Goal: Communication & Community: Answer question/provide support

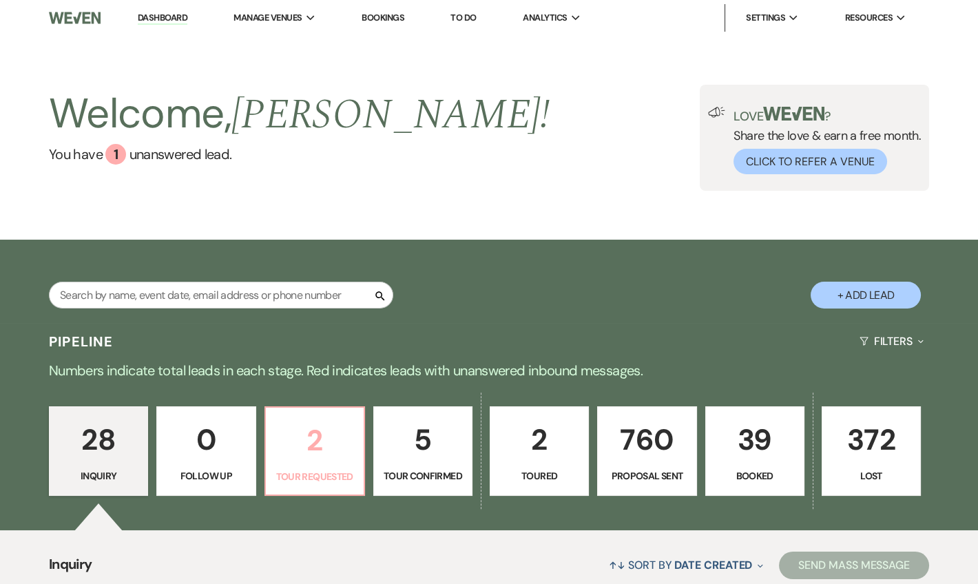
click at [308, 459] on p "2" at bounding box center [314, 440] width 81 height 46
select select "2"
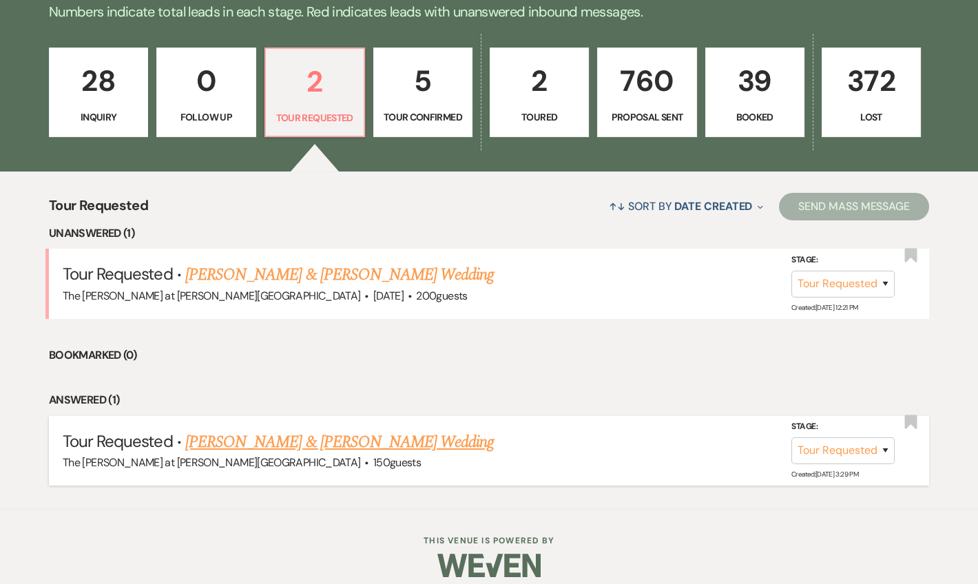
scroll to position [370, 0]
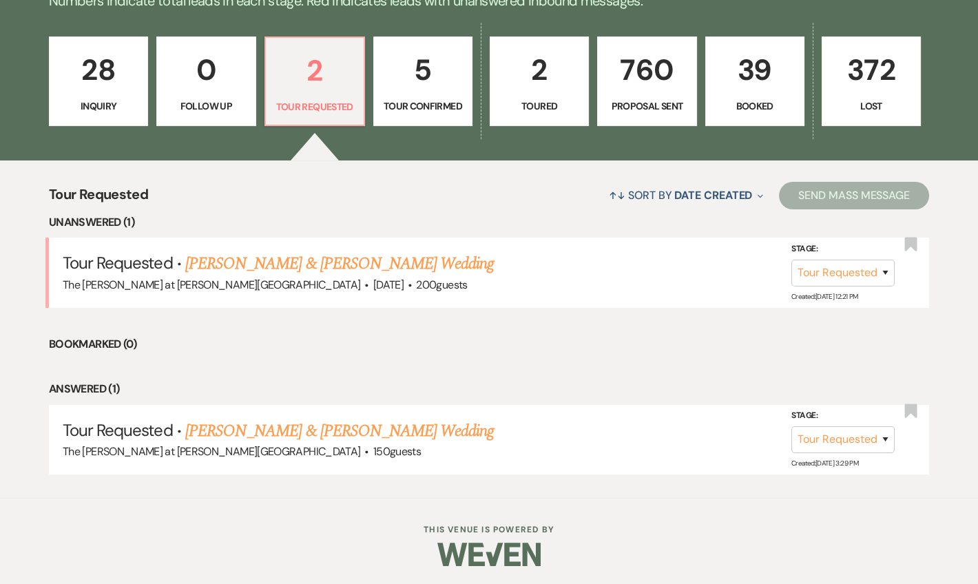
click at [389, 259] on link "[PERSON_NAME] & [PERSON_NAME] Wedding" at bounding box center [339, 263] width 308 height 25
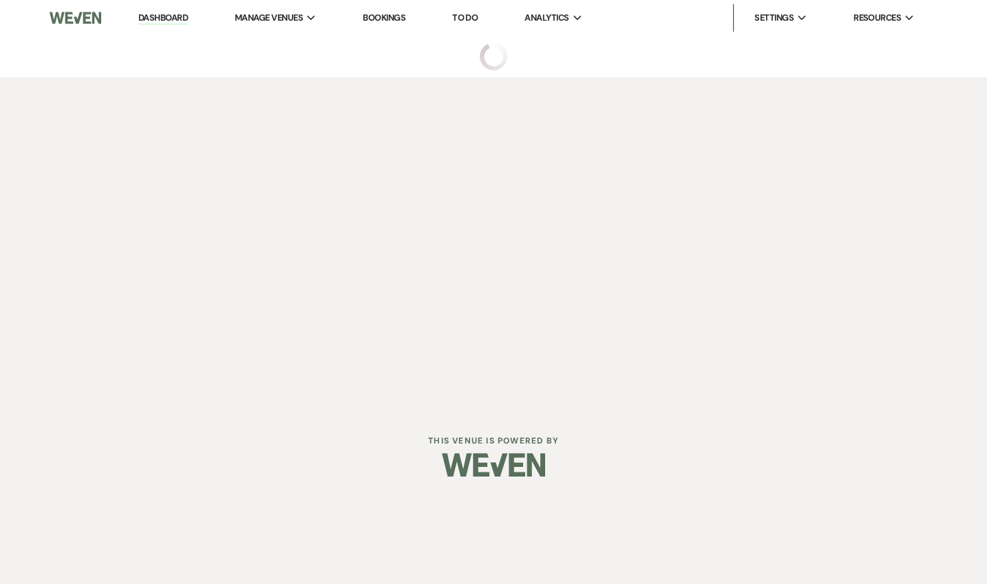
select select "2"
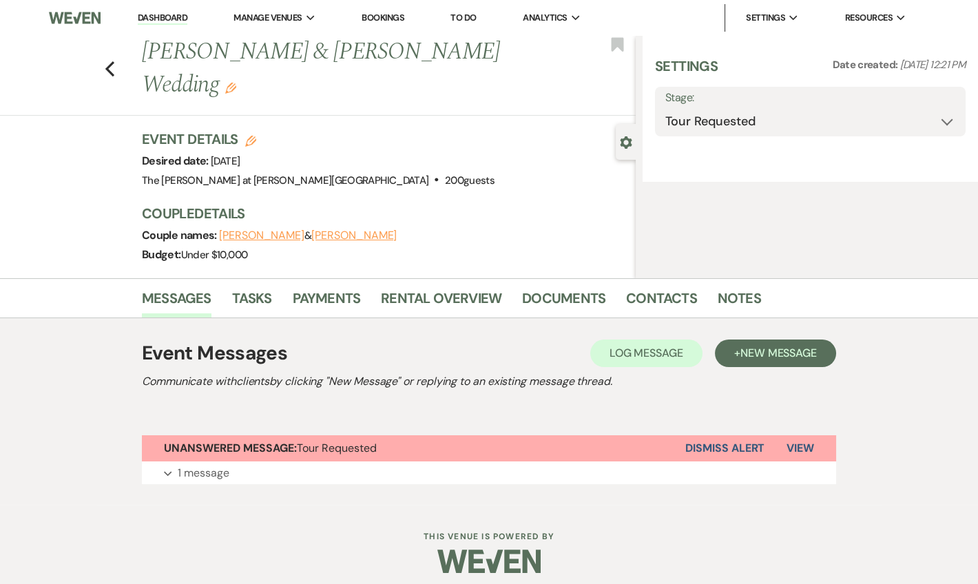
select select "5"
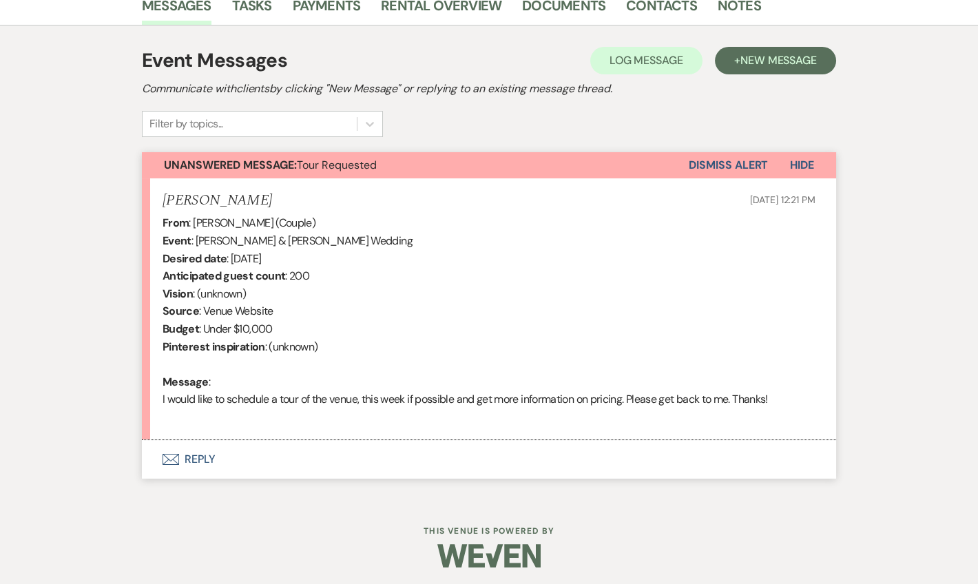
scroll to position [362, 0]
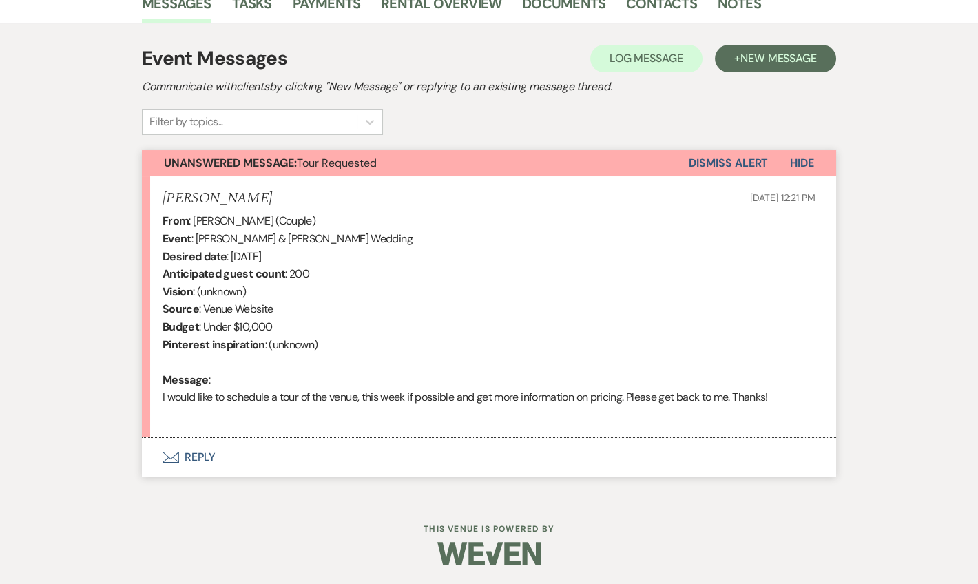
click at [207, 456] on button "Envelope Reply" at bounding box center [489, 457] width 694 height 39
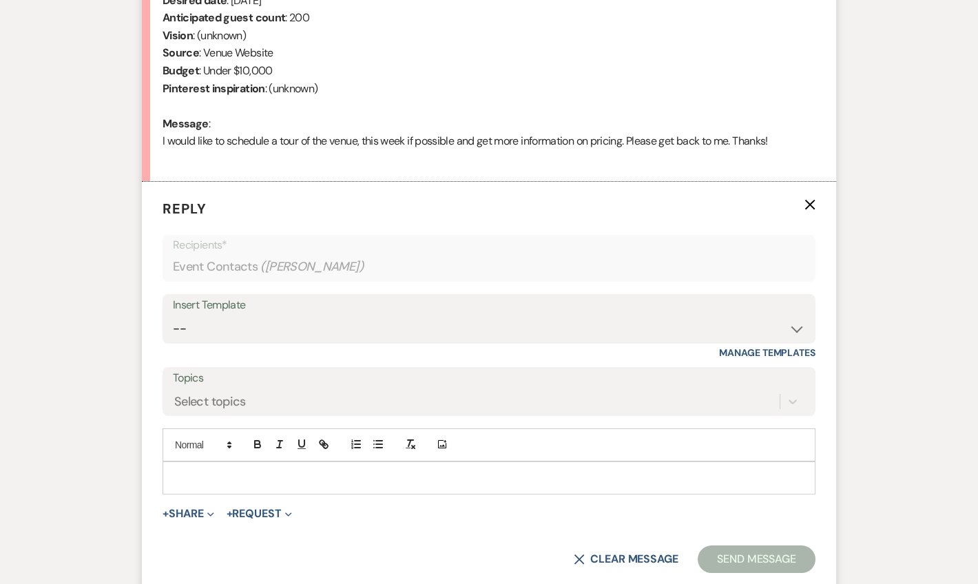
scroll to position [626, 0]
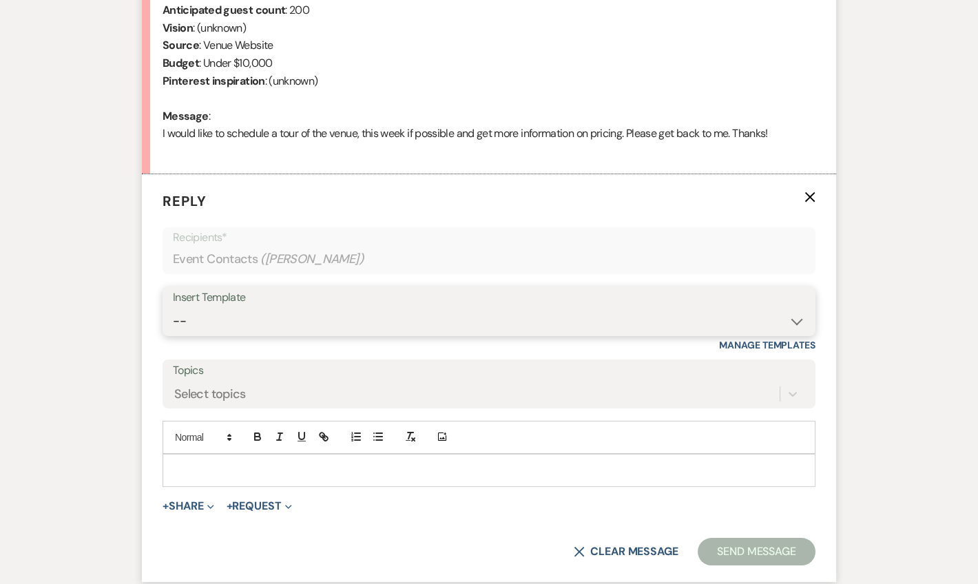
click at [244, 313] on select "-- Weven Planning Portal Introduction (Booked Events) Tour Request Response Fol…" at bounding box center [489, 321] width 632 height 27
select select "4367"
click at [173, 308] on select "-- Weven Planning Portal Introduction (Booked Events) Tour Request Response Fol…" at bounding box center [489, 321] width 632 height 27
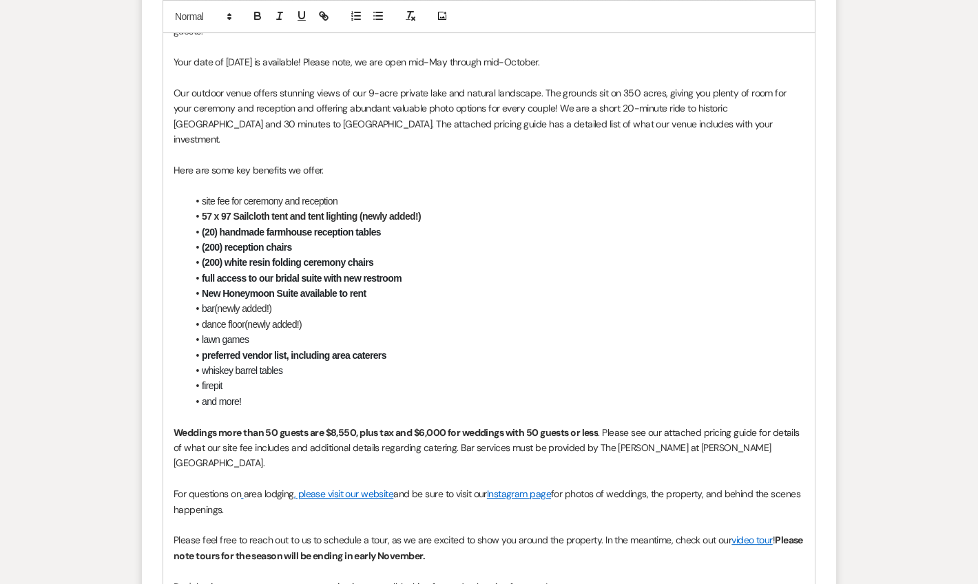
scroll to position [1210, 0]
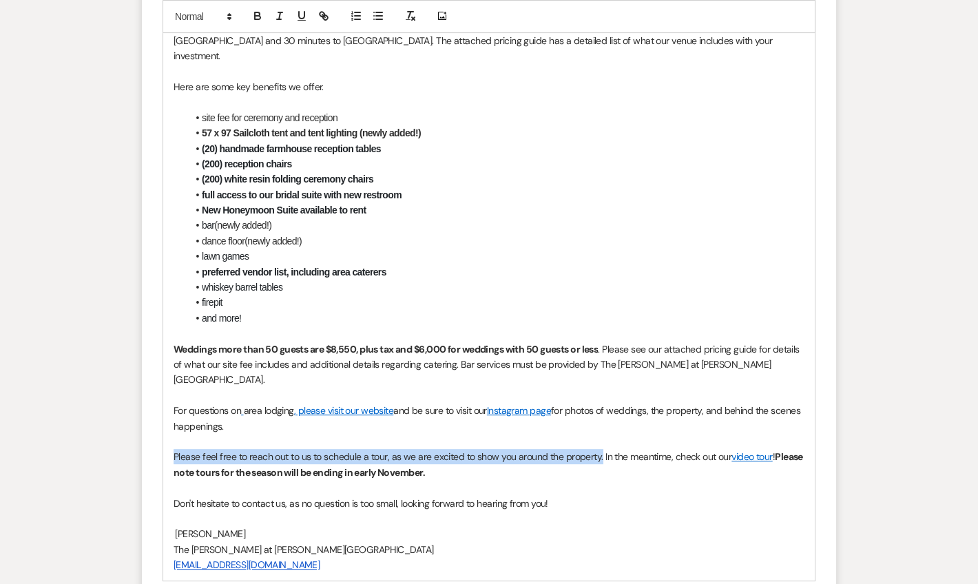
drag, startPoint x: 174, startPoint y: 405, endPoint x: 598, endPoint y: 406, distance: 424.8
click at [598, 449] on p "Please feel free to reach out to us to schedule a tour, as we are excited to sh…" at bounding box center [489, 464] width 631 height 31
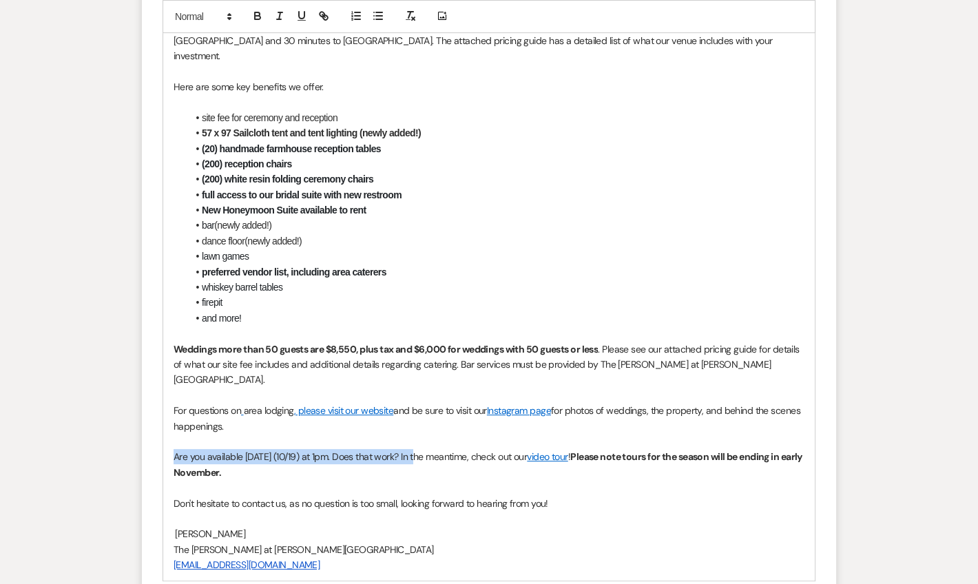
drag, startPoint x: 172, startPoint y: 405, endPoint x: 419, endPoint y: 402, distance: 246.5
click at [419, 402] on div "Hello Aryn, Thank you for reaching out to The Rosemary at Spano Lake! We apprec…" at bounding box center [488, 226] width 651 height 711
click at [258, 19] on icon "button" at bounding box center [258, 17] width 6 height 3
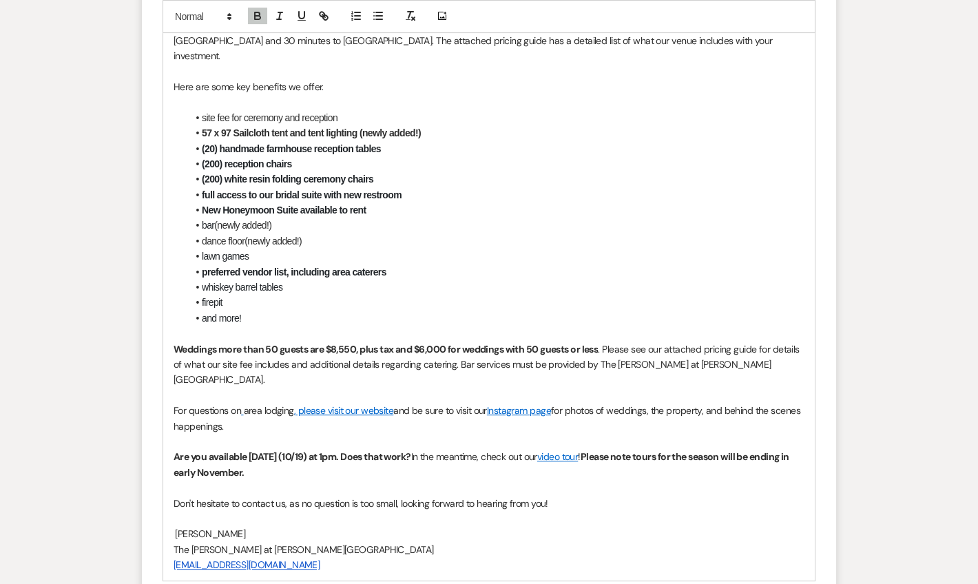
click at [599, 480] on p at bounding box center [489, 487] width 631 height 15
click at [411, 450] on strong "Are you available this Sunday (10/19) at 1pm. Does that work?" at bounding box center [293, 456] width 238 height 12
click at [549, 542] on p "The [PERSON_NAME] at [PERSON_NAME][GEOGRAPHIC_DATA]" at bounding box center [489, 549] width 631 height 15
drag, startPoint x: 476, startPoint y: 404, endPoint x: 530, endPoint y: 408, distance: 53.9
click at [477, 449] on p "Are you available this Sunday (10/19) at 1pm. Does that work for a tour? In the…" at bounding box center [489, 464] width 631 height 31
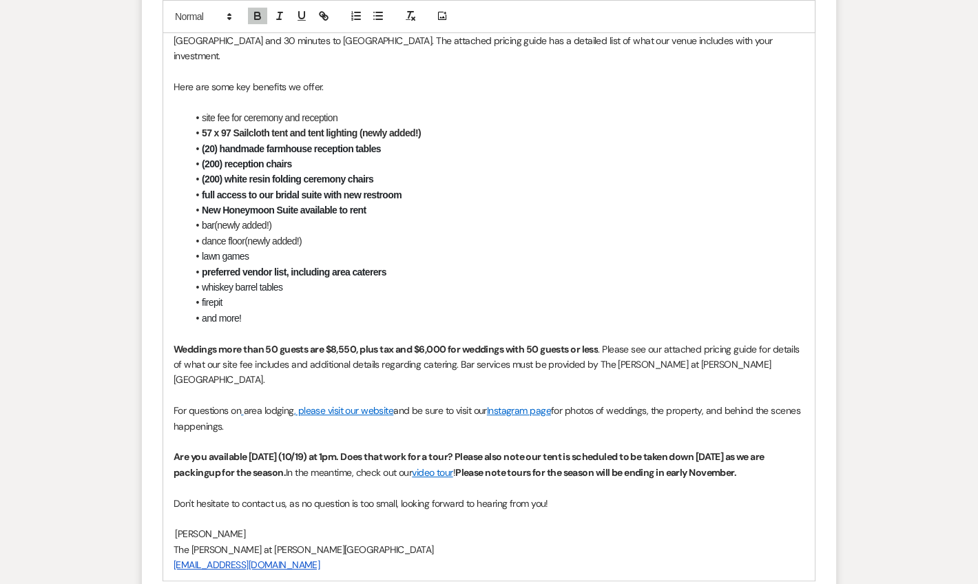
drag, startPoint x: 239, startPoint y: 423, endPoint x: 357, endPoint y: 436, distance: 119.2
click at [243, 450] on strong "Are you available this Sunday (10/19) at 1pm. Does that work for a tour? Please…" at bounding box center [470, 464] width 592 height 28
click at [667, 557] on p "[EMAIL_ADDRESS][DOMAIN_NAME]" at bounding box center [489, 564] width 631 height 15
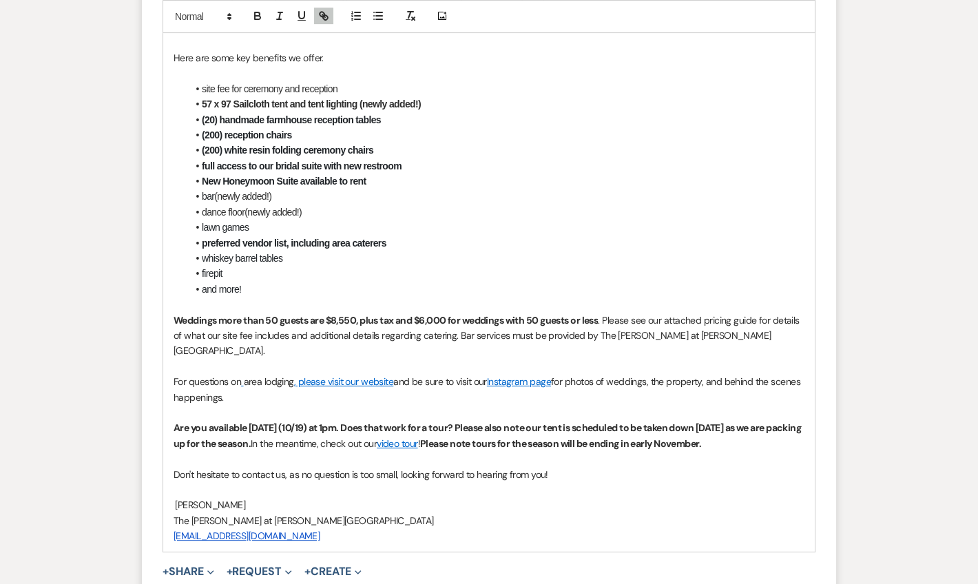
scroll to position [1489, 0]
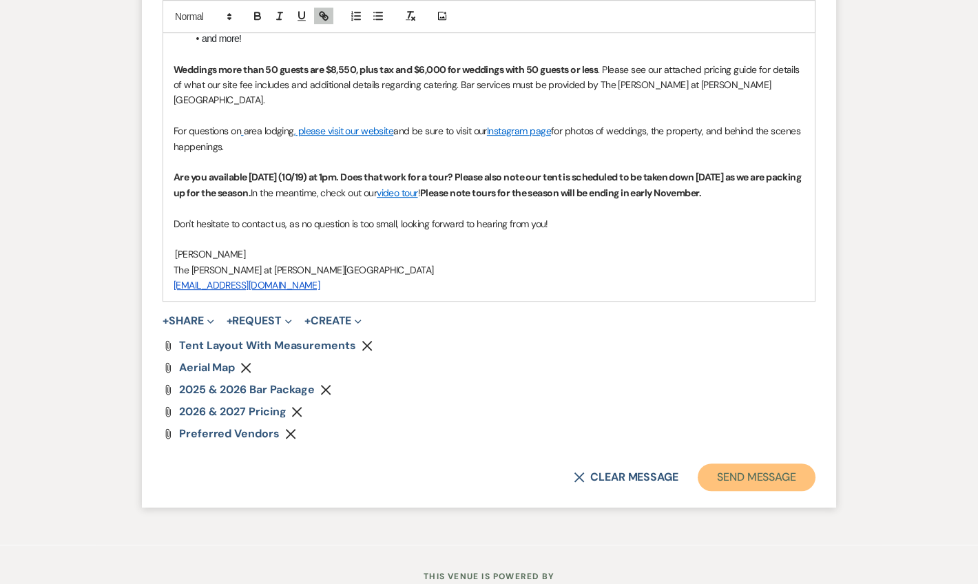
click at [750, 463] on button "Send Message" at bounding box center [757, 477] width 118 height 28
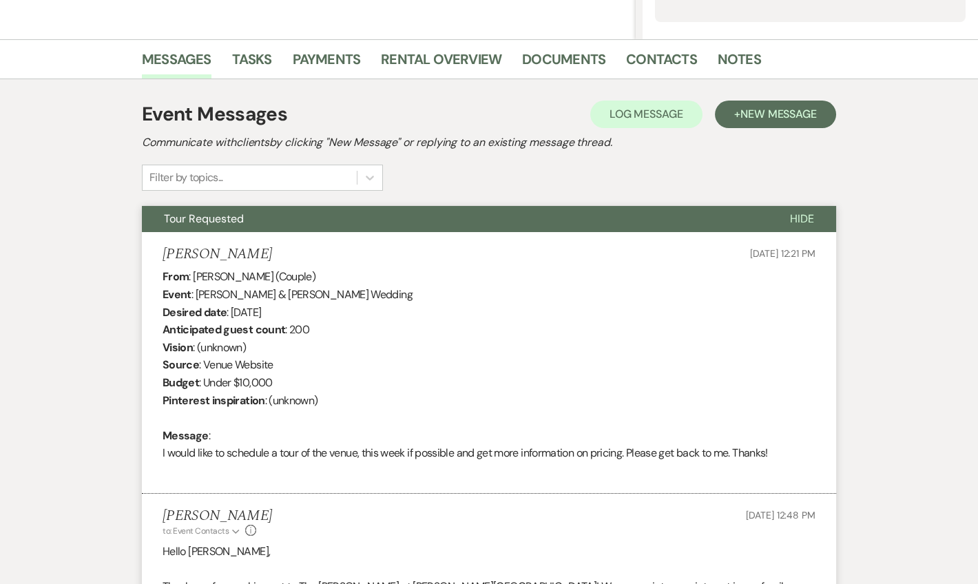
scroll to position [0, 0]
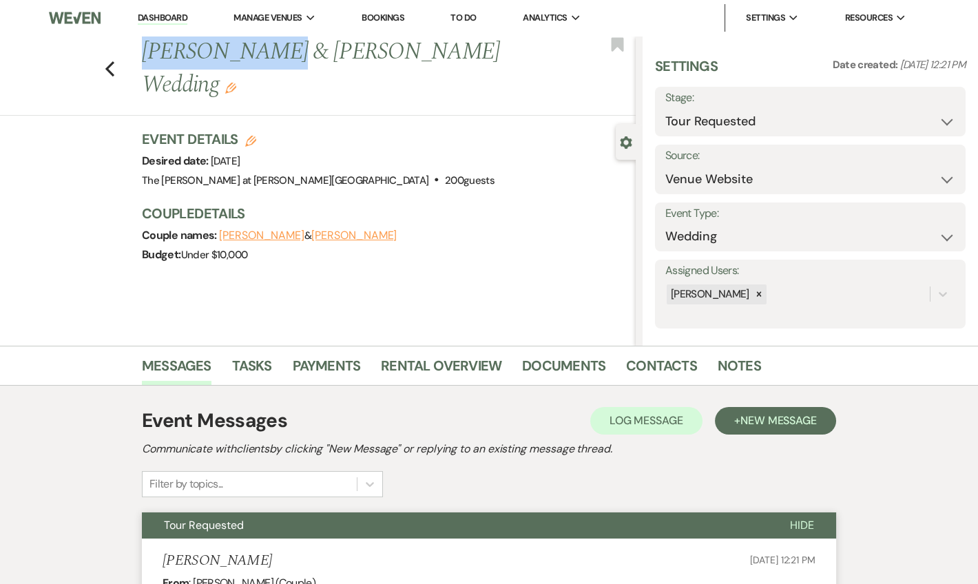
drag, startPoint x: 152, startPoint y: 49, endPoint x: 273, endPoint y: 52, distance: 121.2
click at [273, 52] on h1 "Anthony Rosati & Aryn Rowsam's Wedding Edit" at bounding box center [337, 68] width 390 height 65
drag, startPoint x: 273, startPoint y: 52, endPoint x: 468, endPoint y: 194, distance: 241.4
click at [468, 226] on div "Couple names: Anthony Rosati & Aryn Rowsam" at bounding box center [382, 235] width 480 height 19
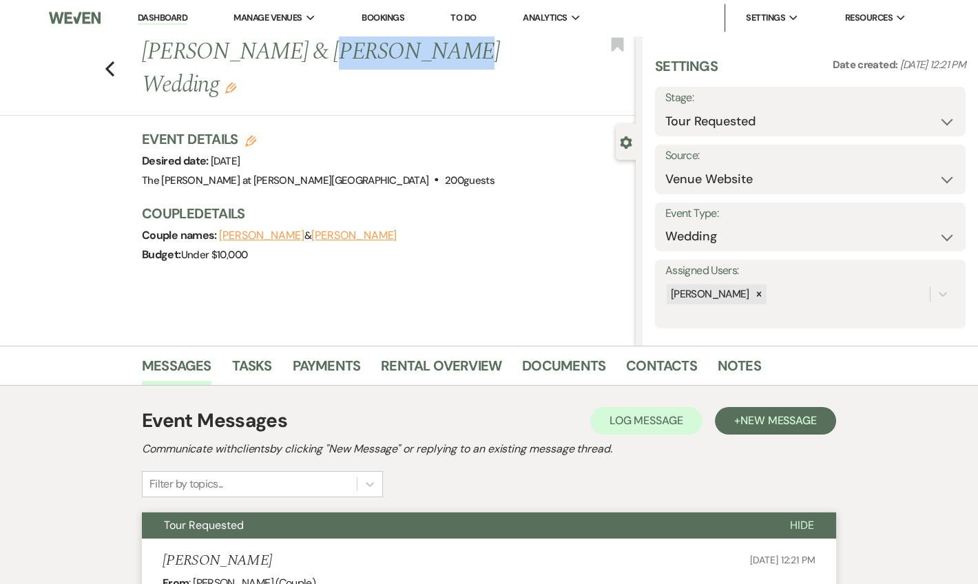
drag, startPoint x: 310, startPoint y: 49, endPoint x: 418, endPoint y: 52, distance: 108.1
click at [418, 52] on h1 "Anthony Rosati & Aryn Rowsam's Wedding Edit" at bounding box center [337, 68] width 390 height 65
copy h1 "[PERSON_NAME]"
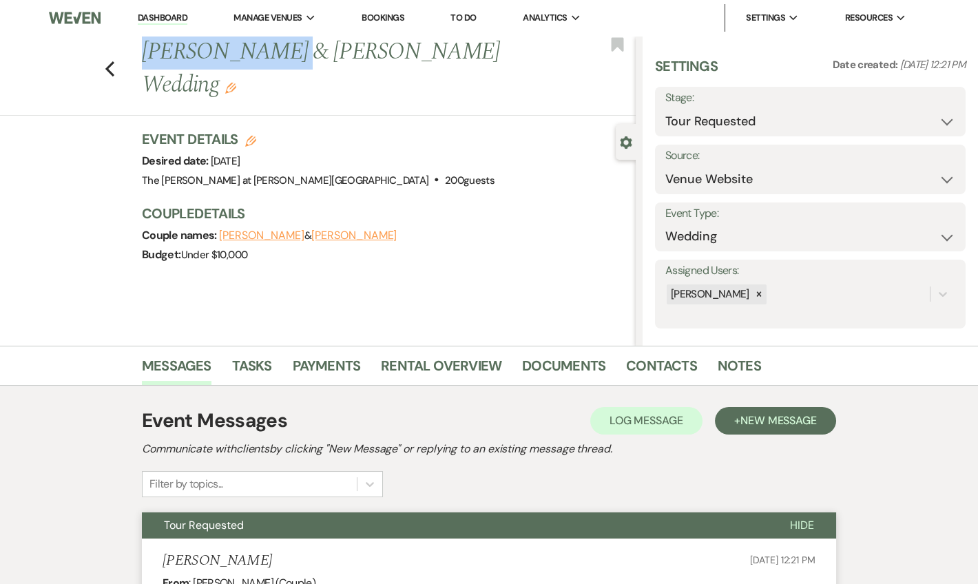
drag, startPoint x: 151, startPoint y: 53, endPoint x: 277, endPoint y: 41, distance: 125.9
click at [277, 41] on h1 "Anthony Rosati & Aryn Rowsam's Wedding Edit" at bounding box center [337, 68] width 390 height 65
copy h1 "[PERSON_NAME]"
drag, startPoint x: 152, startPoint y: 17, endPoint x: 179, endPoint y: 2, distance: 30.5
click at [152, 16] on link "Dashboard" at bounding box center [163, 18] width 50 height 13
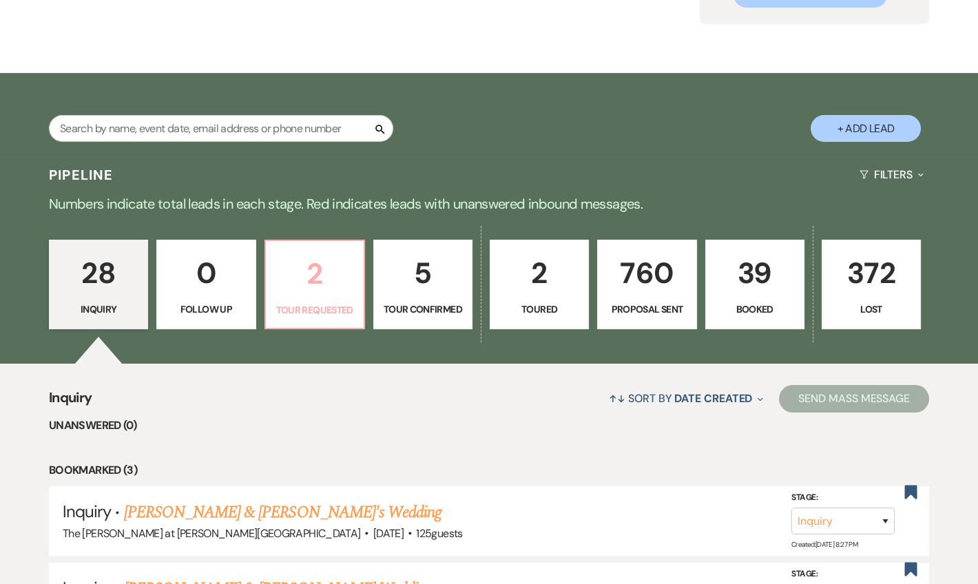
click at [297, 302] on p "Tour Requested" at bounding box center [314, 309] width 81 height 15
select select "2"
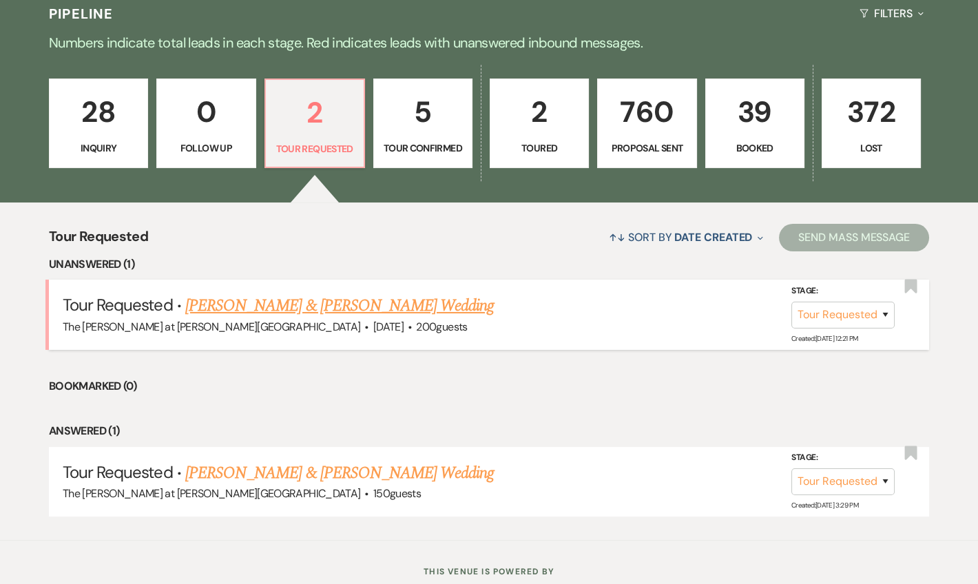
scroll to position [333, 0]
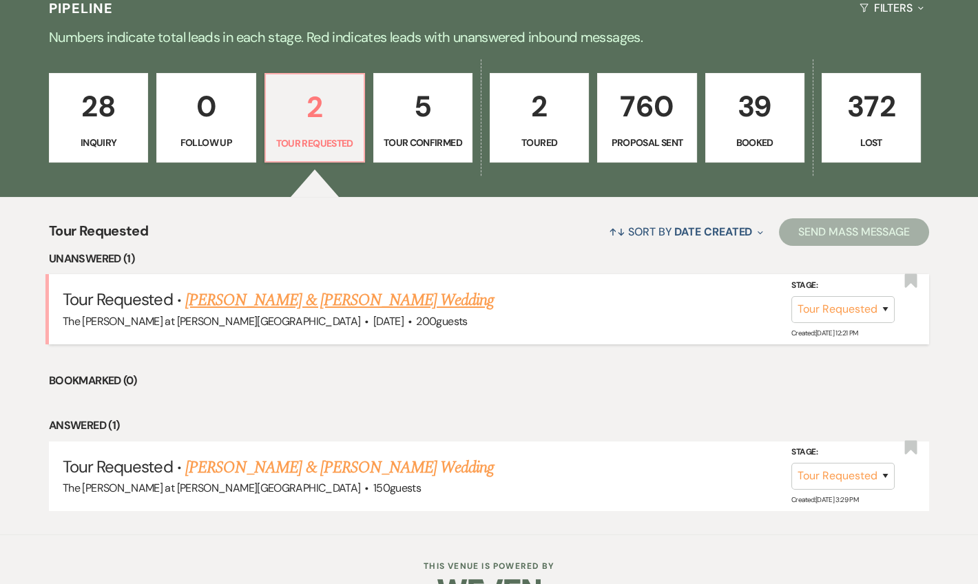
click at [265, 309] on link "[PERSON_NAME] & [PERSON_NAME] Wedding" at bounding box center [339, 300] width 308 height 25
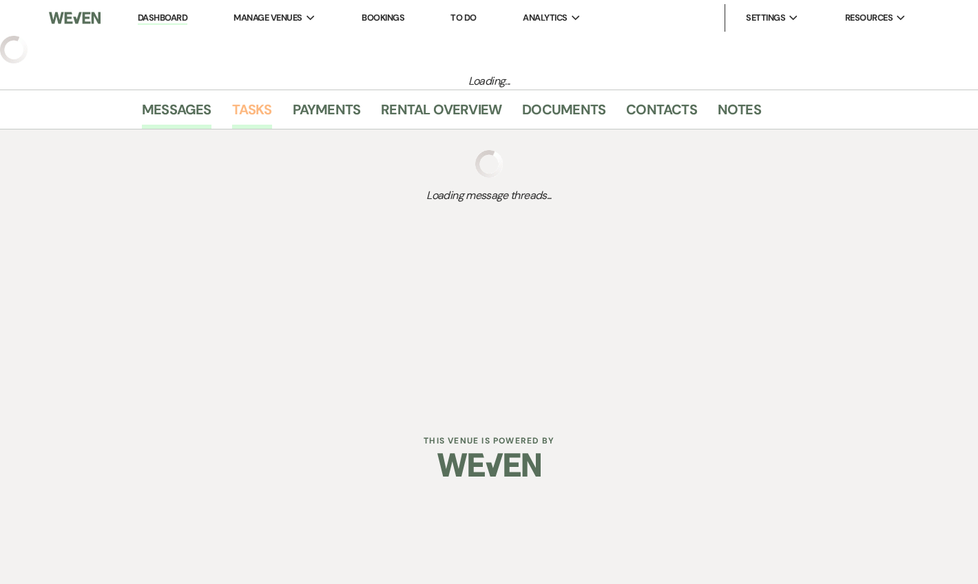
select select "2"
select select "5"
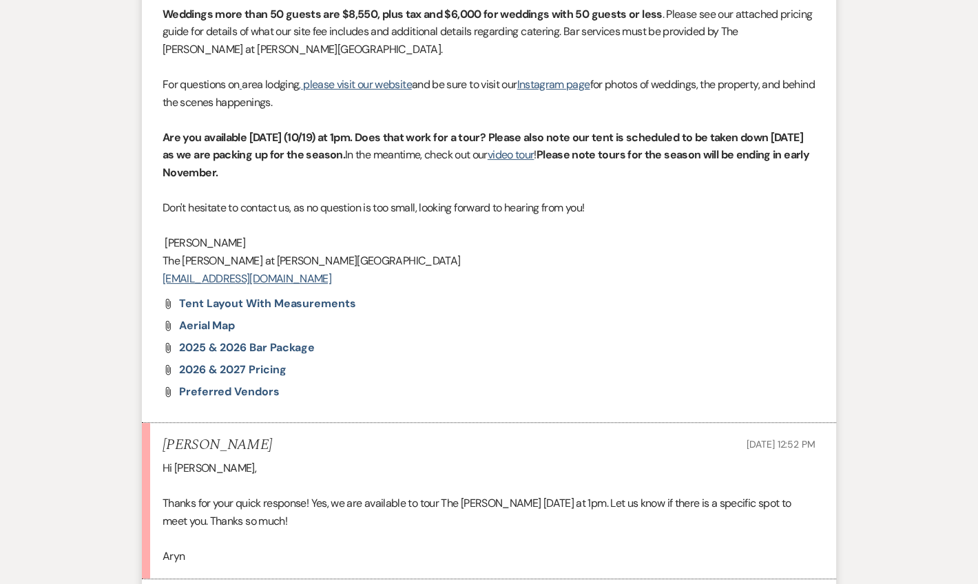
scroll to position [1496, 0]
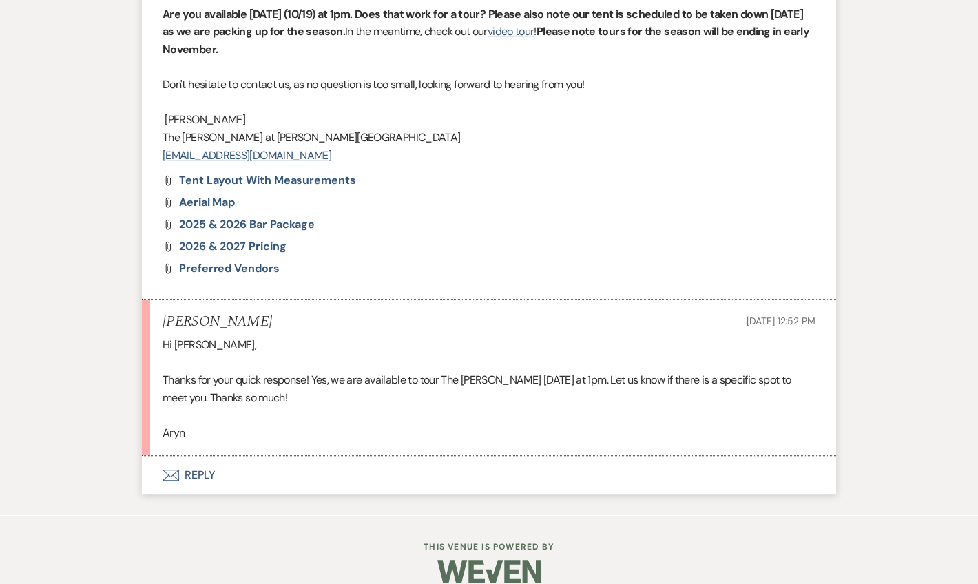
click at [204, 459] on button "Envelope Reply" at bounding box center [489, 475] width 694 height 39
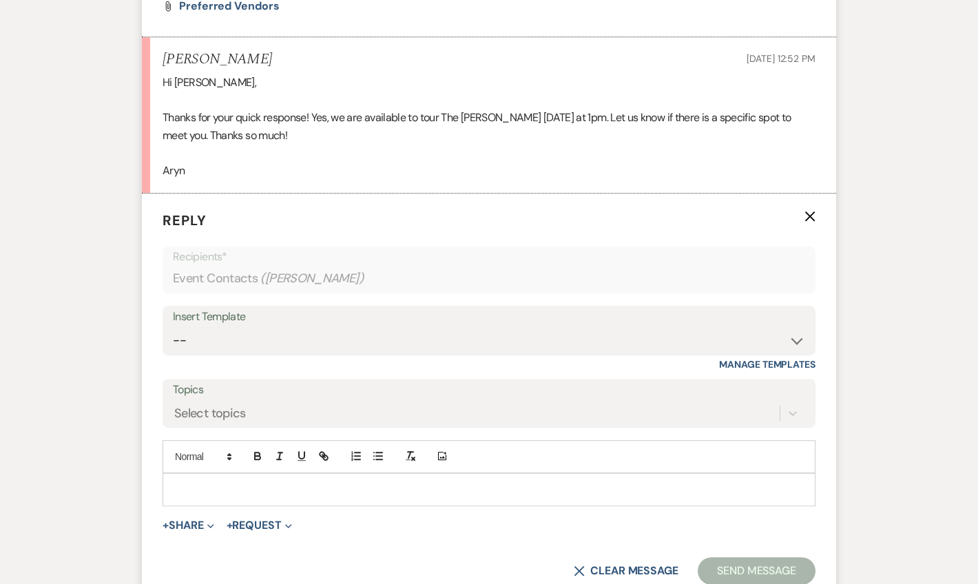
scroll to position [1759, 0]
click at [259, 332] on select "-- Weven Planning Portal Introduction (Booked Events) Tour Request Response Fol…" at bounding box center [489, 339] width 632 height 27
click at [173, 326] on select "-- Weven Planning Portal Introduction (Booked Events) Tour Request Response Fol…" at bounding box center [489, 339] width 632 height 27
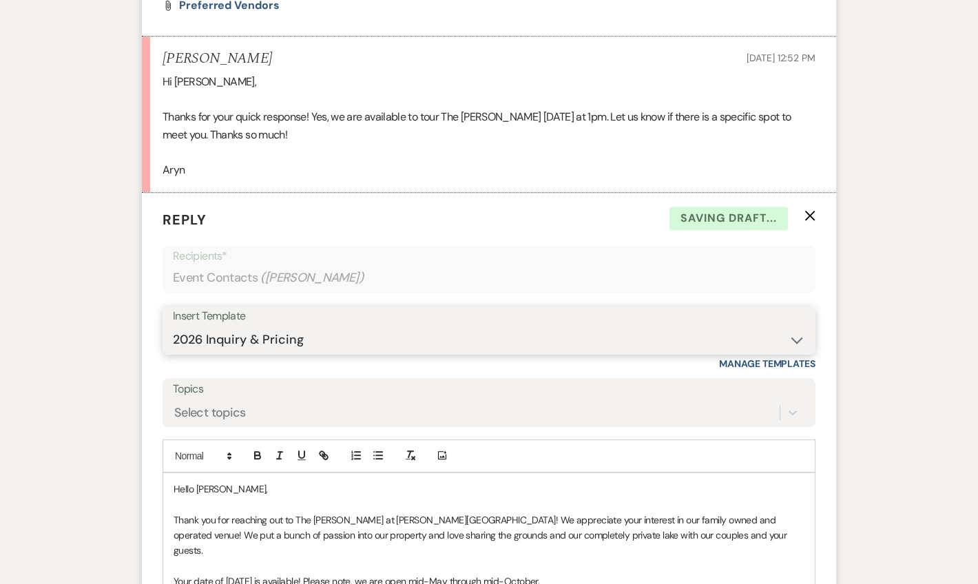
click at [243, 326] on select "-- Weven Planning Portal Introduction (Booked Events) Tour Request Response Fol…" at bounding box center [489, 339] width 632 height 27
select select "5784"
click at [173, 326] on select "-- Weven Planning Portal Introduction (Booked Events) Tour Request Response Fol…" at bounding box center [489, 339] width 632 height 27
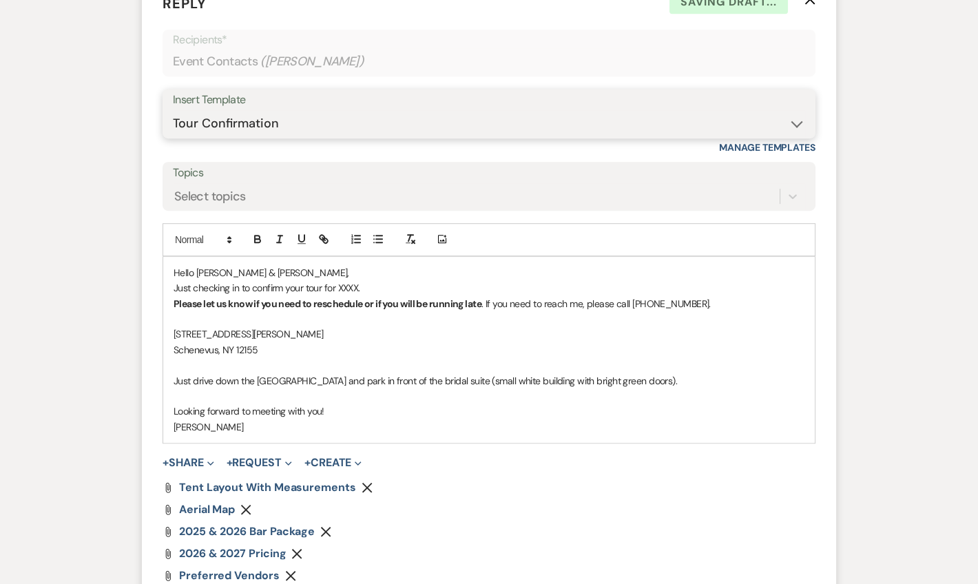
scroll to position [2009, 0]
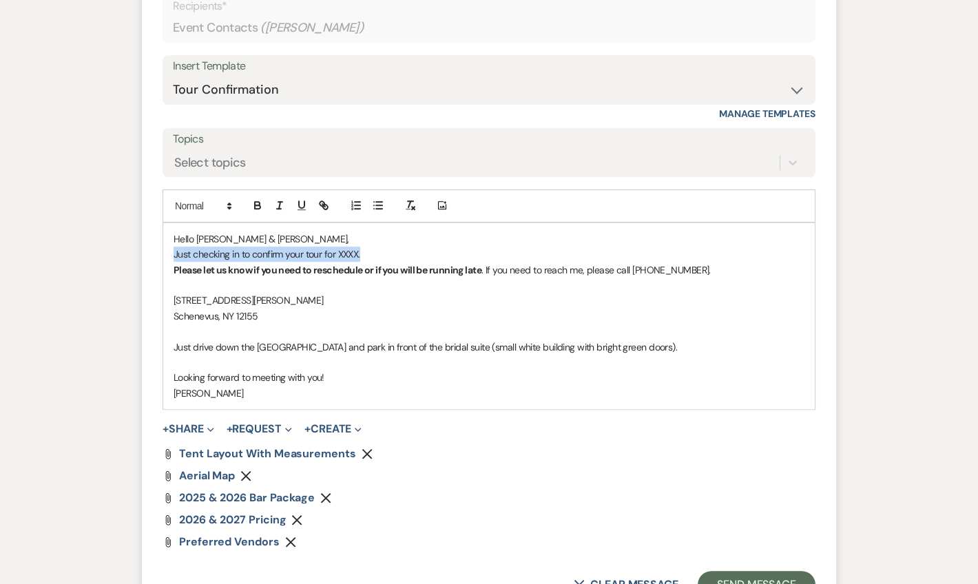
drag, startPoint x: 174, startPoint y: 234, endPoint x: 366, endPoint y: 231, distance: 192.1
click at [366, 247] on p "Just checking in to confirm your tour for XXXX." at bounding box center [489, 254] width 631 height 15
click at [709, 262] on p "Please let us know if you need to reschedule or if you will be running late . I…" at bounding box center [489, 269] width 631 height 15
click at [174, 339] on p "Just drive down the [GEOGRAPHIC_DATA] and park in front of the bridal suite (sm…" at bounding box center [489, 346] width 631 height 15
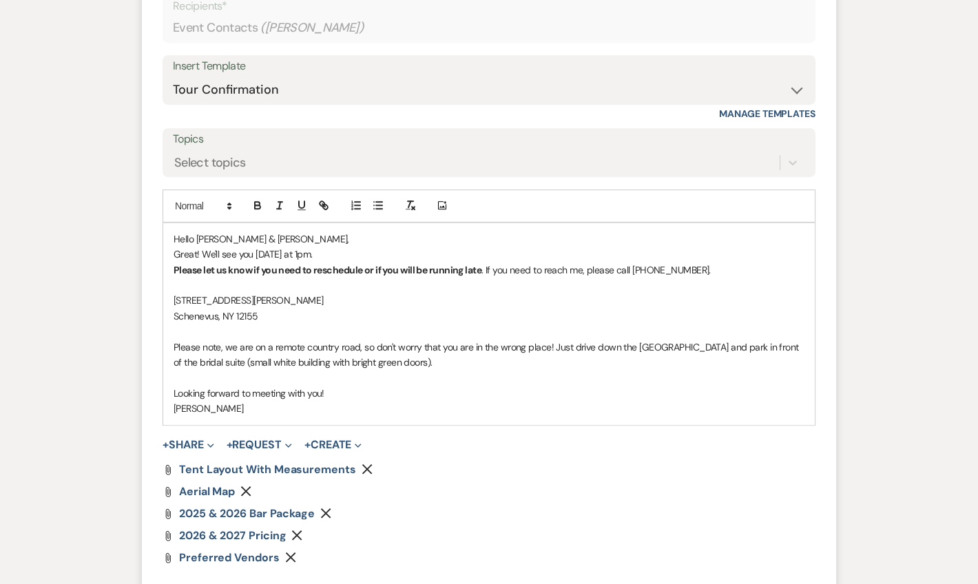
click at [630, 262] on p "Please let us know if you need to reschedule or if you will be running late . I…" at bounding box center [489, 269] width 631 height 15
drag, startPoint x: 644, startPoint y: 260, endPoint x: 644, endPoint y: 272, distance: 12.4
click at [644, 277] on p at bounding box center [489, 284] width 631 height 15
click at [554, 339] on p "Please note, we are on a remote country road, so don't worry that you are in th…" at bounding box center [489, 354] width 631 height 31
click at [612, 386] on p "Looking forward to meeting with you!" at bounding box center [489, 393] width 631 height 15
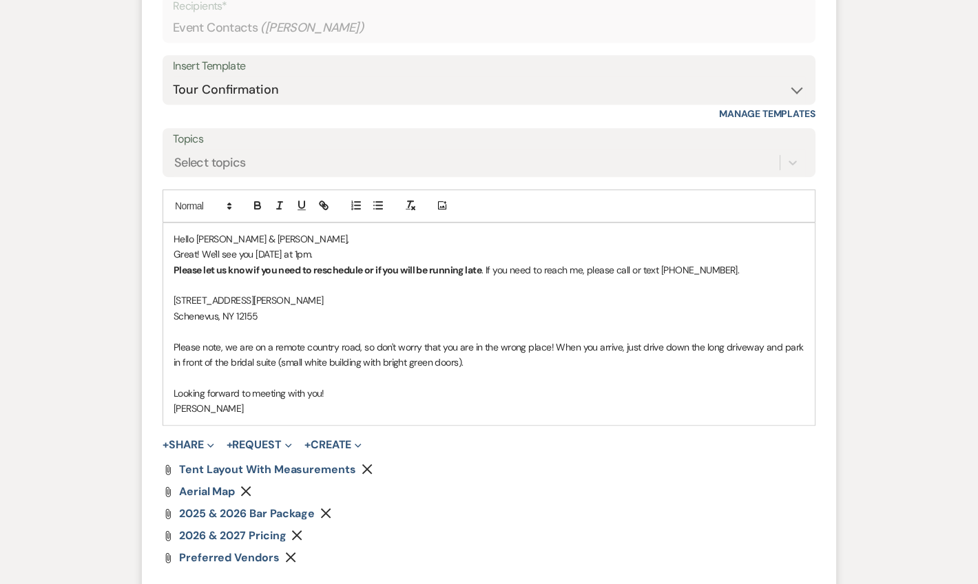
click at [434, 341] on p "Please note, we are on a remote country road, so don't worry that you are in th…" at bounding box center [489, 354] width 631 height 31
drag, startPoint x: 447, startPoint y: 333, endPoint x: 441, endPoint y: 339, distance: 7.8
click at [598, 370] on p at bounding box center [489, 377] width 631 height 15
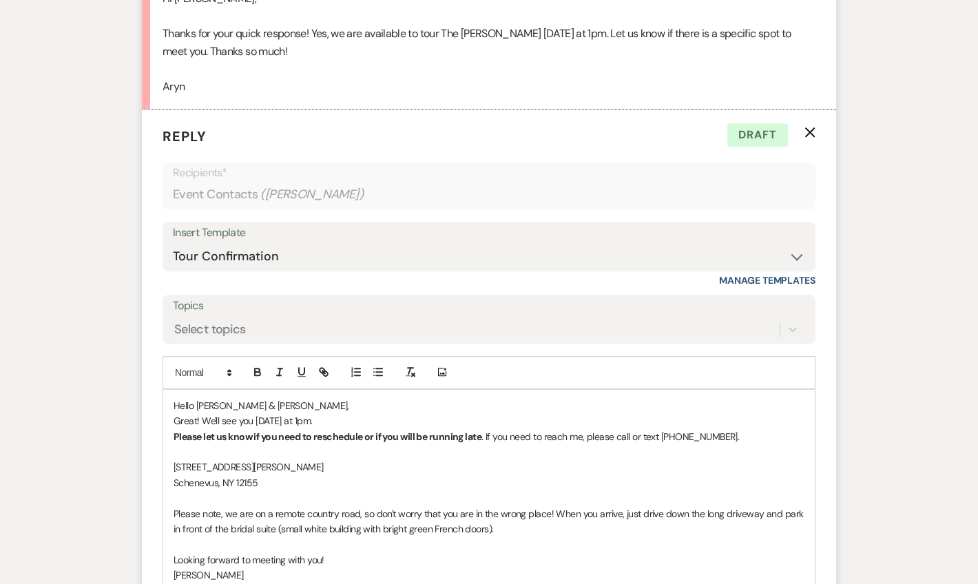
scroll to position [1926, 0]
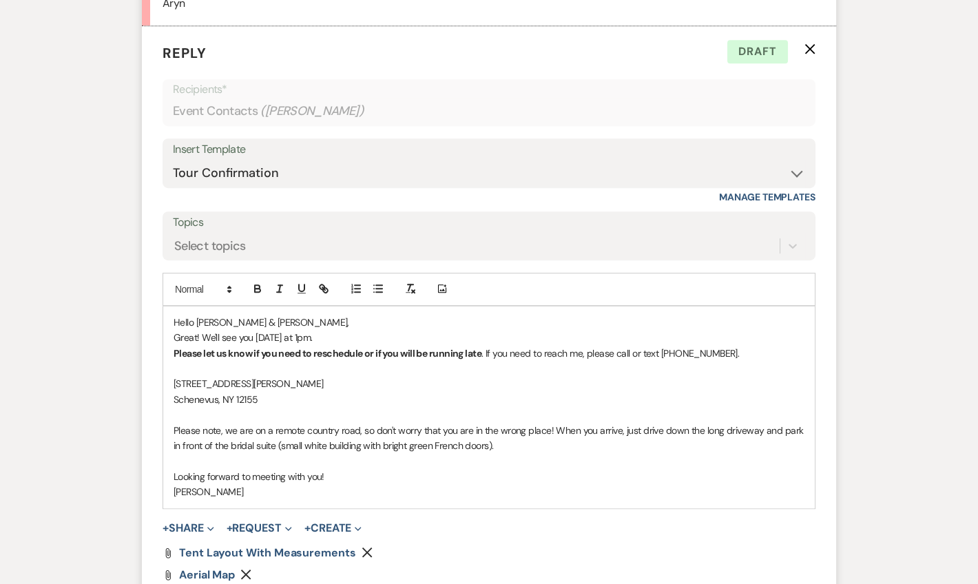
click at [304, 330] on p "Great! We'll see you [DATE] at 1pm." at bounding box center [489, 337] width 631 height 15
click at [522, 376] on p "[STREET_ADDRESS][PERSON_NAME]" at bounding box center [489, 383] width 631 height 15
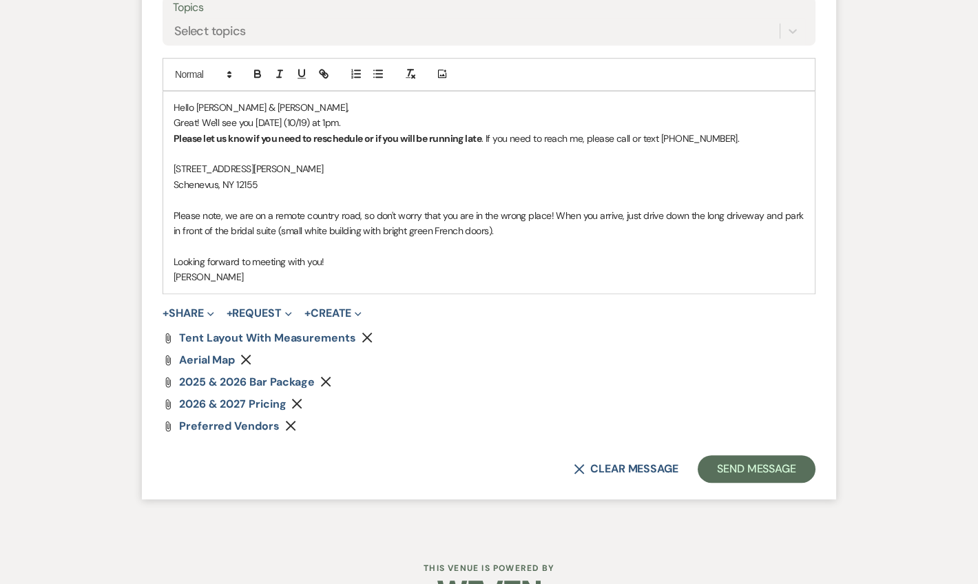
scroll to position [2161, 0]
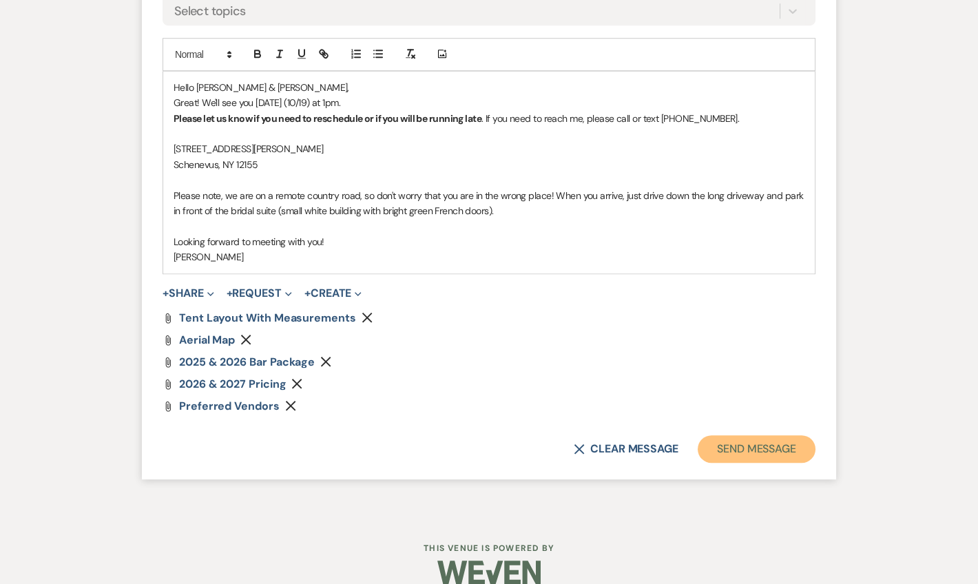
click at [706, 435] on button "Send Message" at bounding box center [757, 449] width 118 height 28
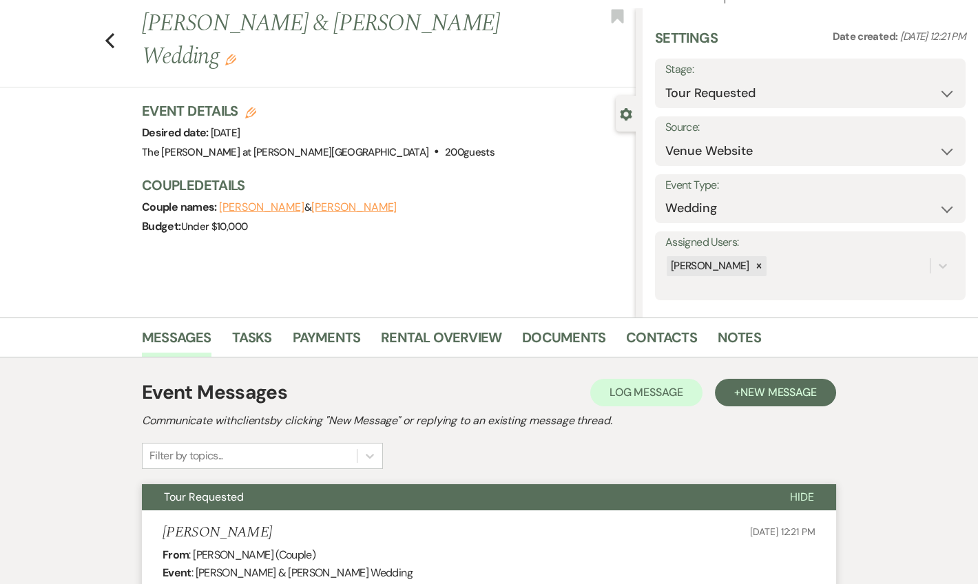
scroll to position [0, 0]
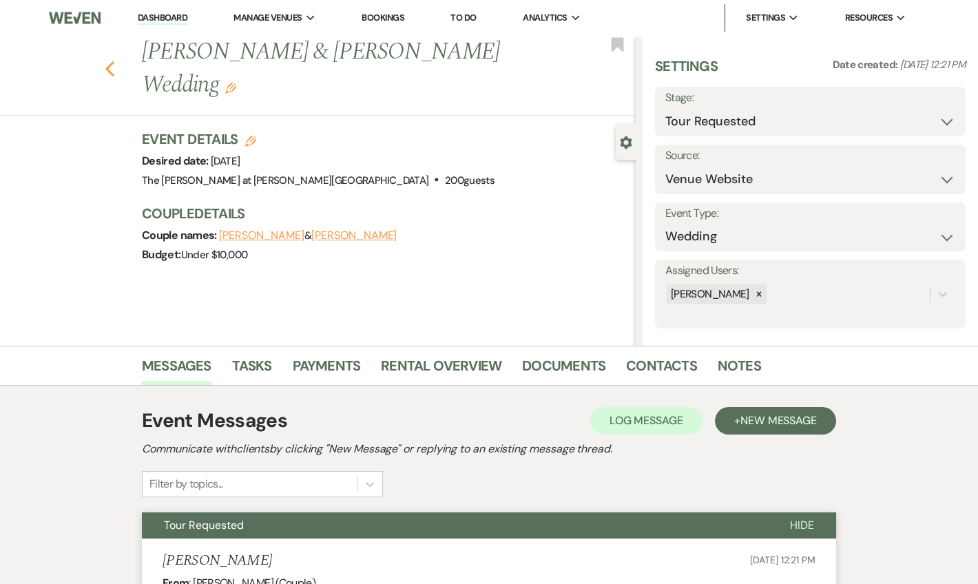
click at [115, 61] on icon "Previous" at bounding box center [110, 69] width 10 height 17
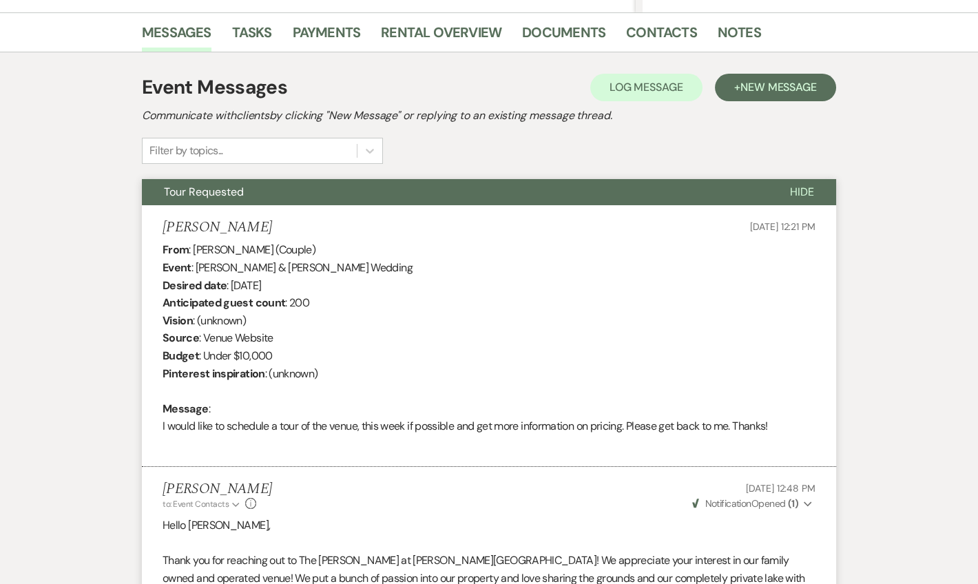
select select "2"
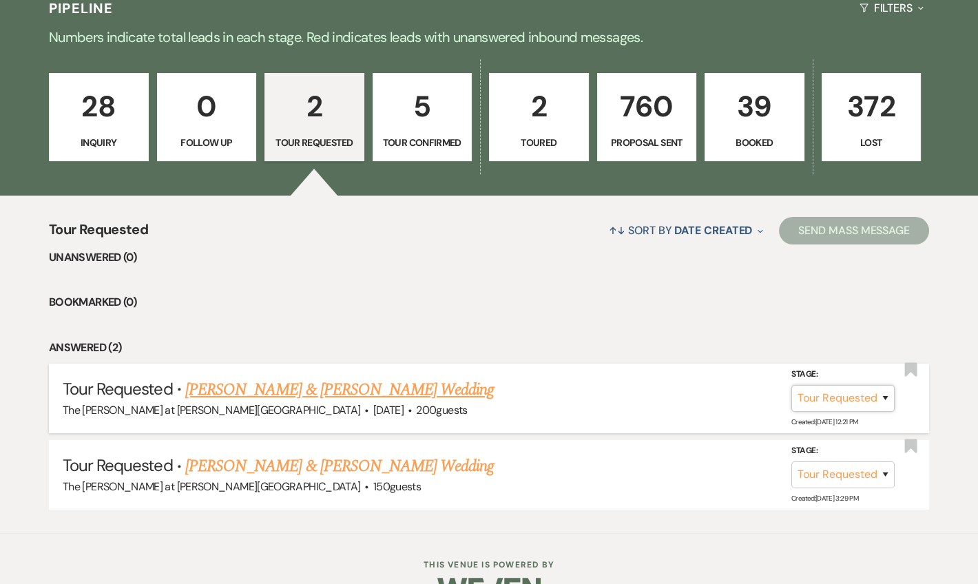
click at [801, 404] on select "Inquiry Follow Up Tour Requested Tour Confirmed Toured Proposal Sent Booked Lost" at bounding box center [842, 398] width 103 height 27
select select "4"
click at [791, 385] on select "Inquiry Follow Up Tour Requested Tour Confirmed Toured Proposal Sent Booked Lost" at bounding box center [842, 398] width 103 height 27
click at [857, 402] on button "Save" at bounding box center [866, 398] width 69 height 28
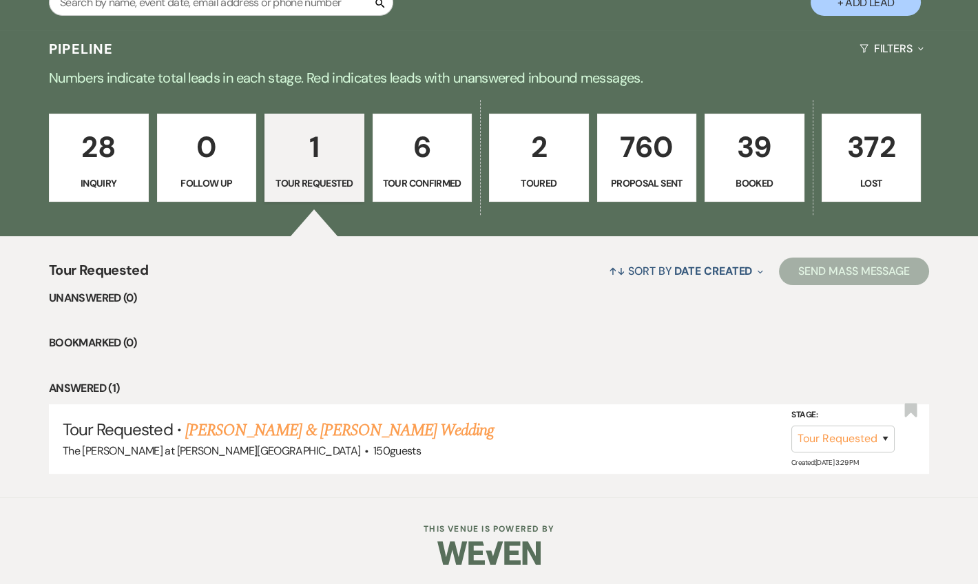
click at [436, 160] on p "6" at bounding box center [422, 147] width 82 height 46
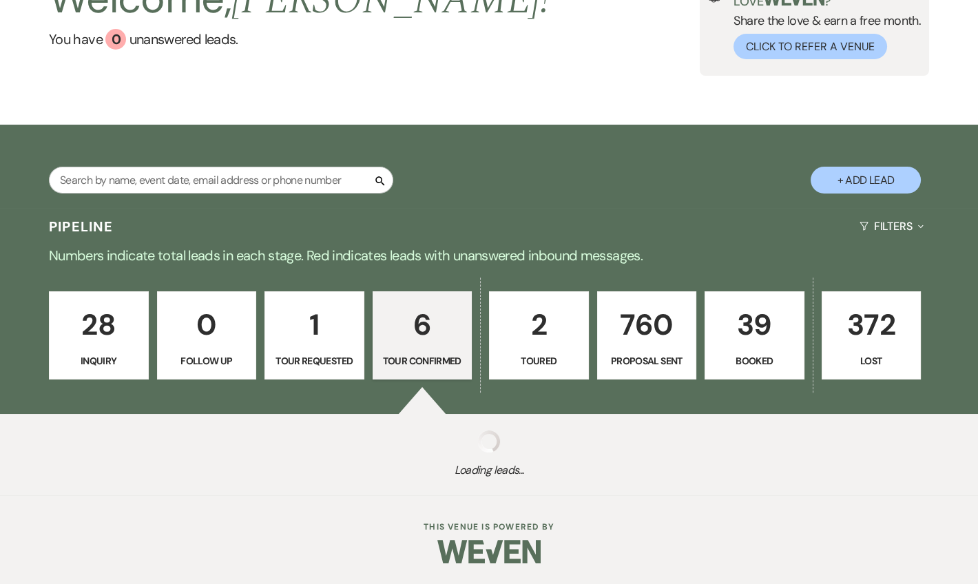
select select "4"
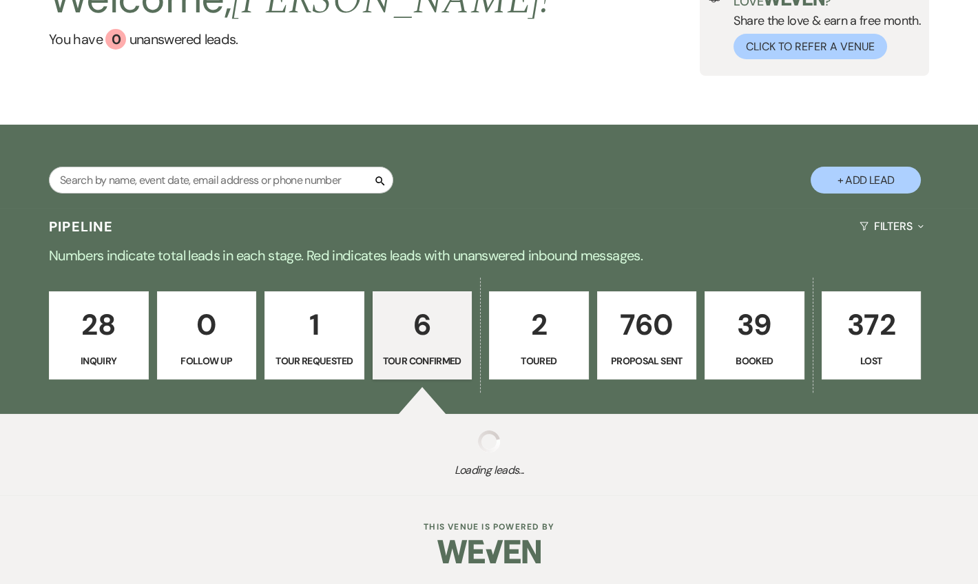
select select "4"
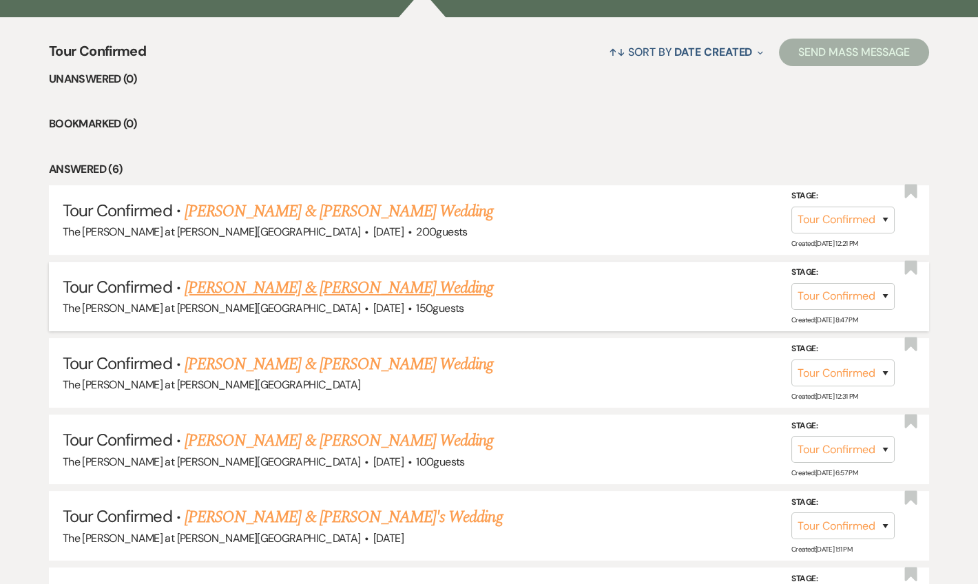
scroll to position [627, 0]
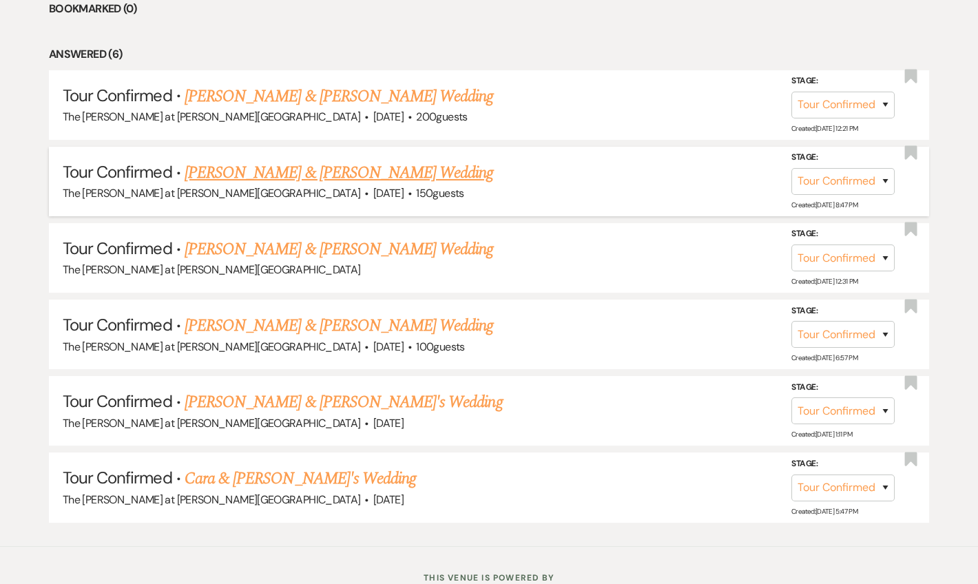
click at [264, 165] on link "[PERSON_NAME] & [PERSON_NAME] Wedding" at bounding box center [339, 172] width 308 height 25
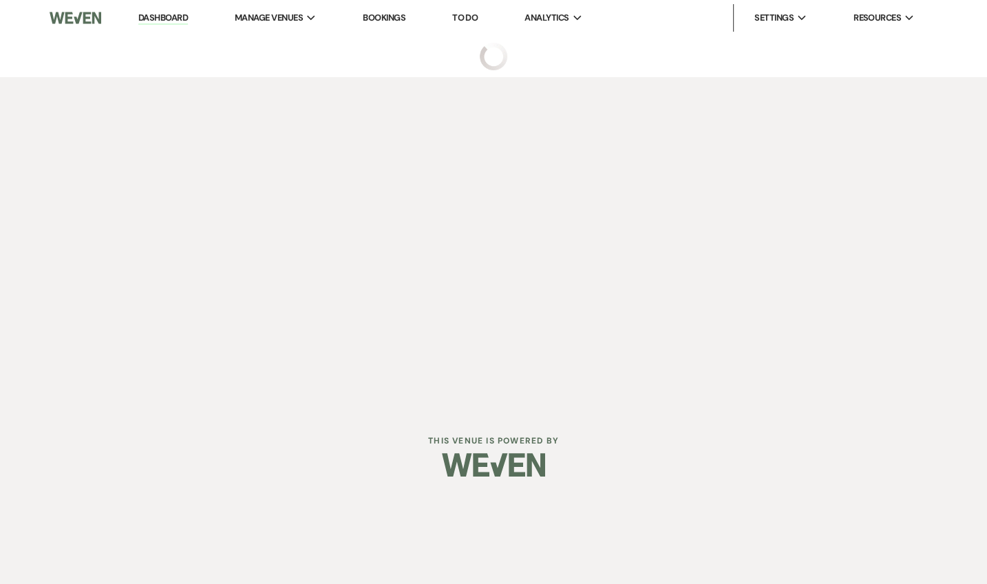
select select "4"
select select "5"
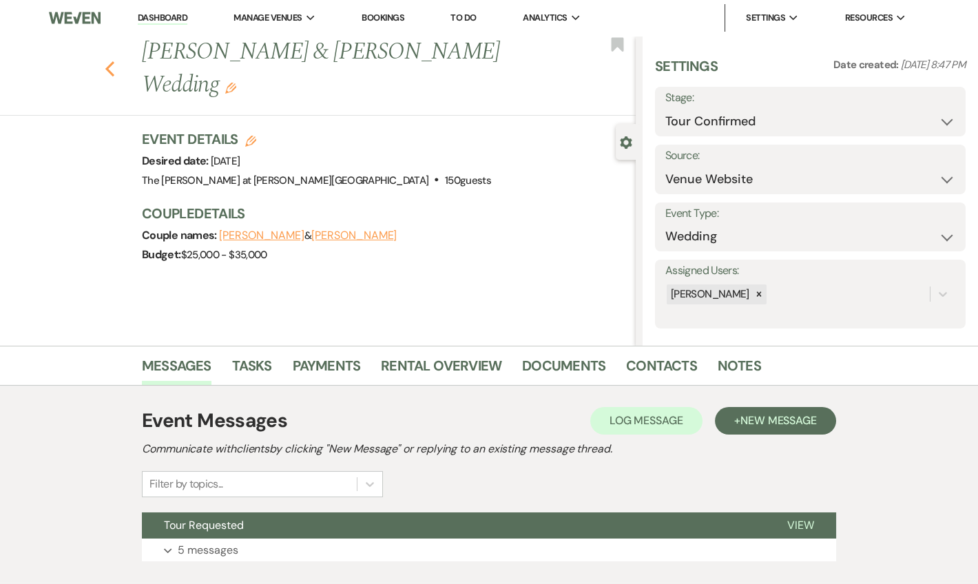
click at [114, 61] on use "button" at bounding box center [109, 68] width 9 height 15
select select "4"
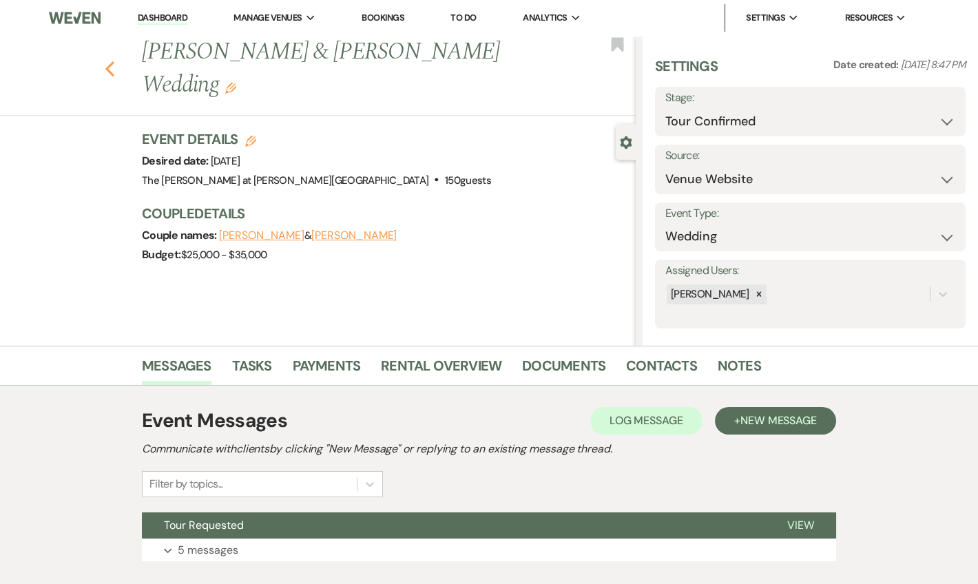
select select "4"
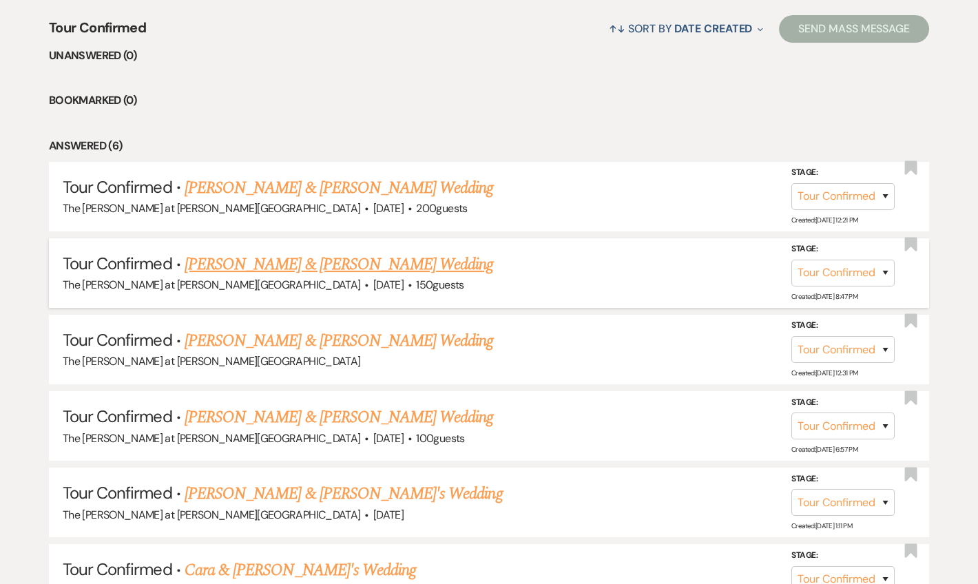
scroll to position [543, 0]
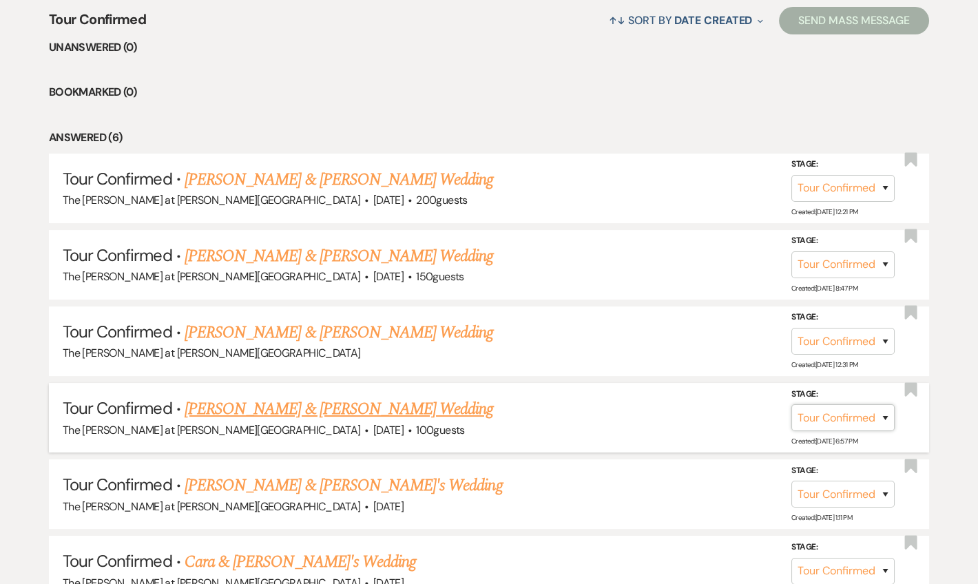
drag, startPoint x: 819, startPoint y: 426, endPoint x: 820, endPoint y: 419, distance: 7.6
click at [819, 426] on select "Inquiry Follow Up Tour Requested Tour Confirmed Toured Proposal Sent Booked Lost" at bounding box center [842, 417] width 103 height 27
select select "5"
click at [791, 404] on select "Inquiry Follow Up Tour Requested Tour Confirmed Toured Proposal Sent Booked Lost" at bounding box center [842, 417] width 103 height 27
click at [872, 419] on button "Save" at bounding box center [866, 418] width 69 height 28
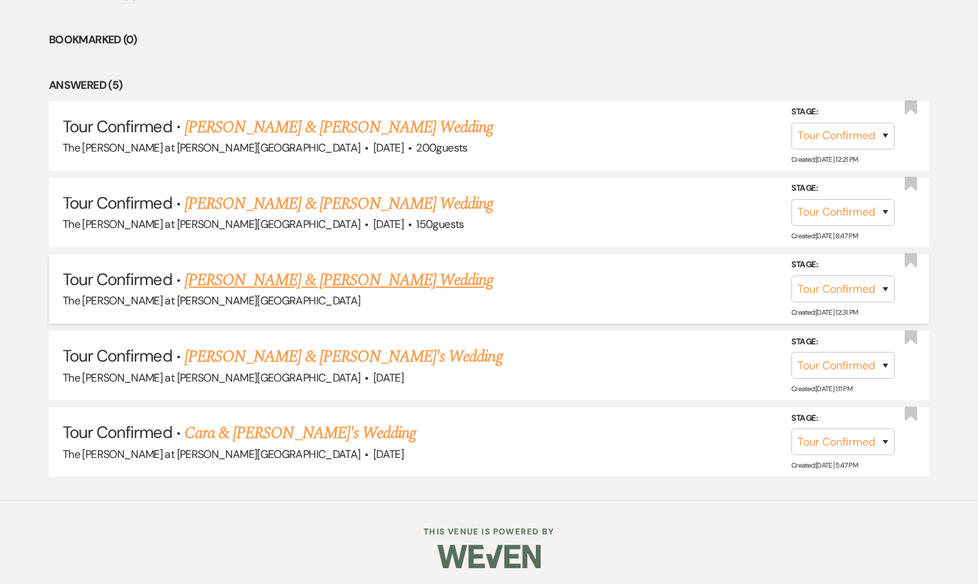
scroll to position [596, 0]
click at [257, 275] on link "[PERSON_NAME] & [PERSON_NAME] Wedding" at bounding box center [339, 279] width 308 height 25
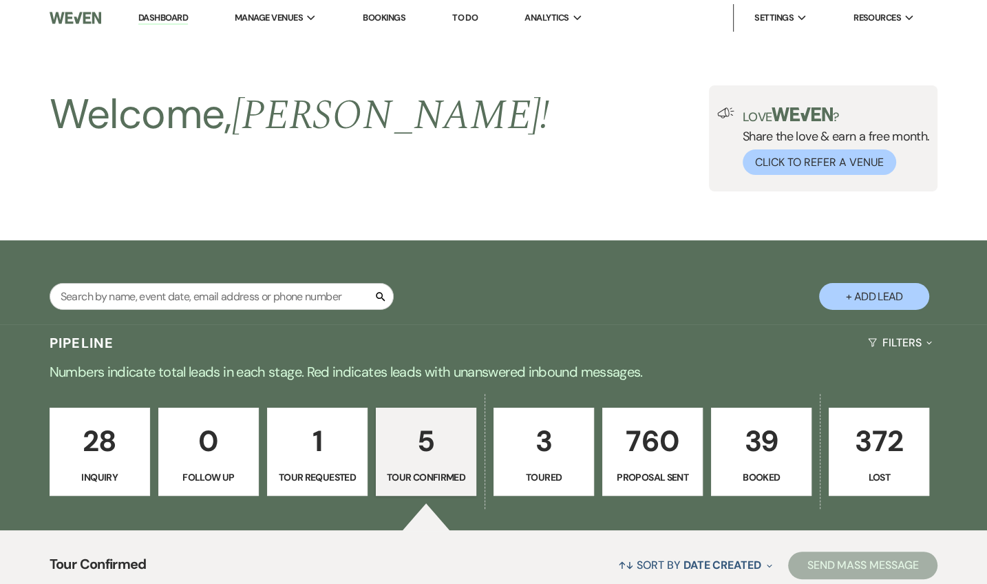
select select "4"
select select "5"
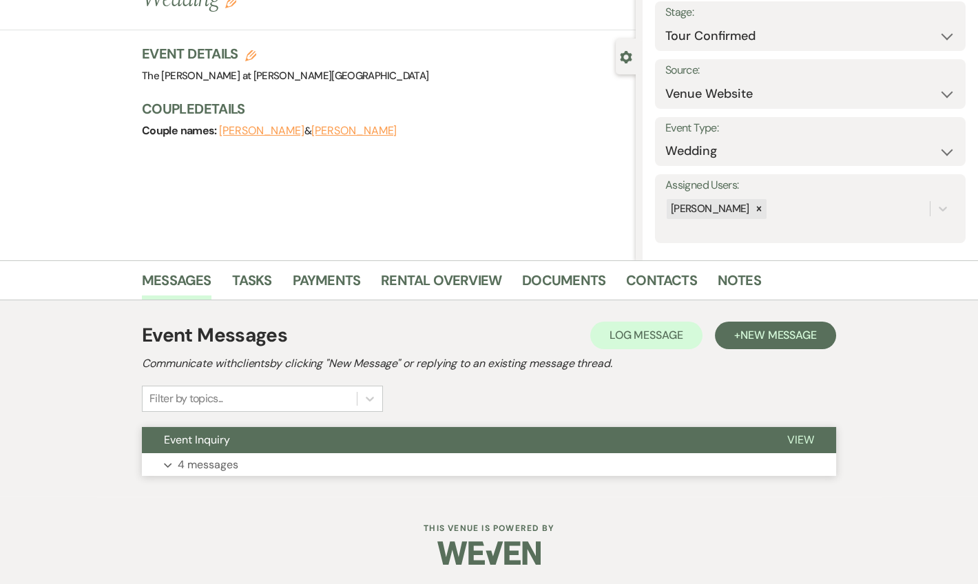
click at [237, 459] on p "4 messages" at bounding box center [208, 465] width 61 height 18
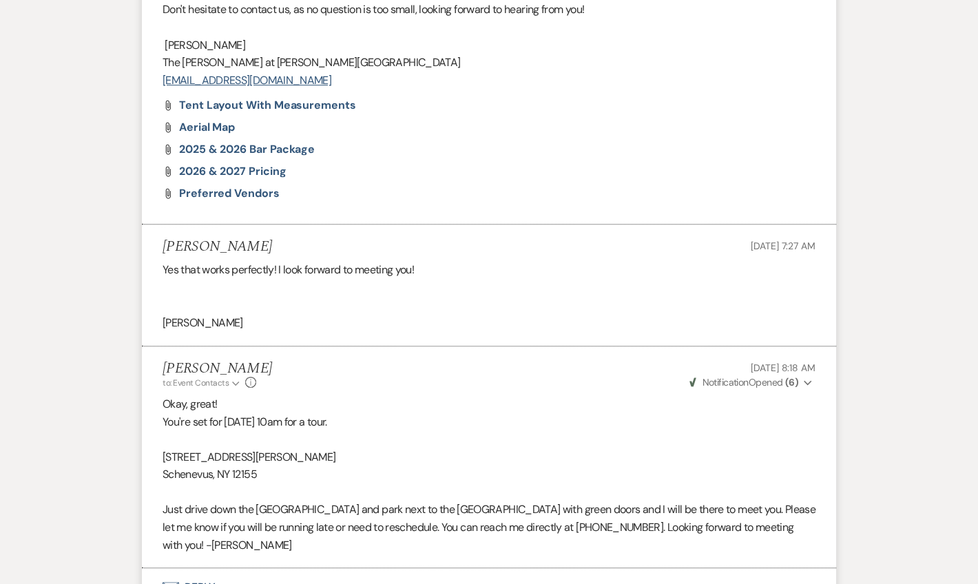
scroll to position [1586, 0]
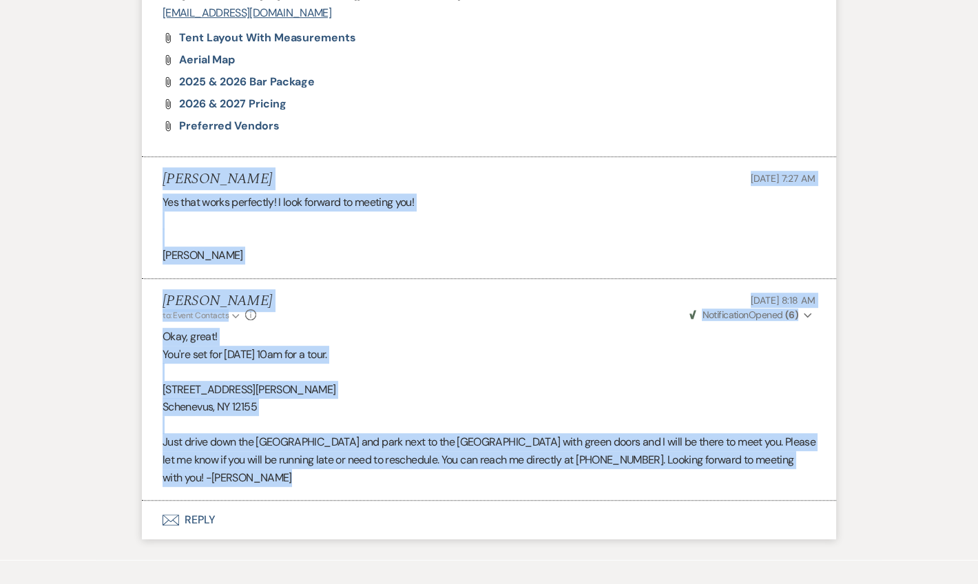
drag, startPoint x: 977, startPoint y: 479, endPoint x: 964, endPoint y: 118, distance: 361.0
drag, startPoint x: 964, startPoint y: 118, endPoint x: 961, endPoint y: 296, distance: 177.7
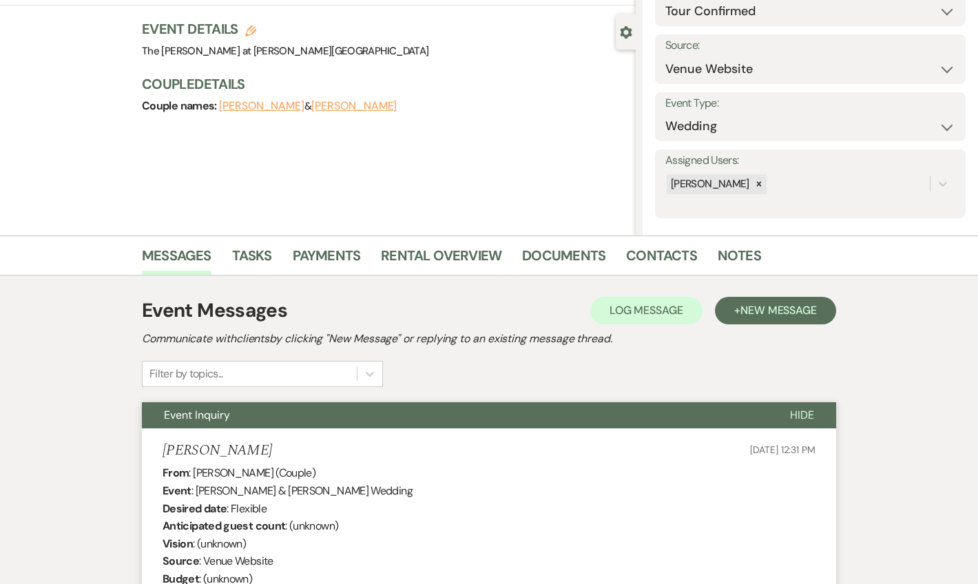
scroll to position [0, 0]
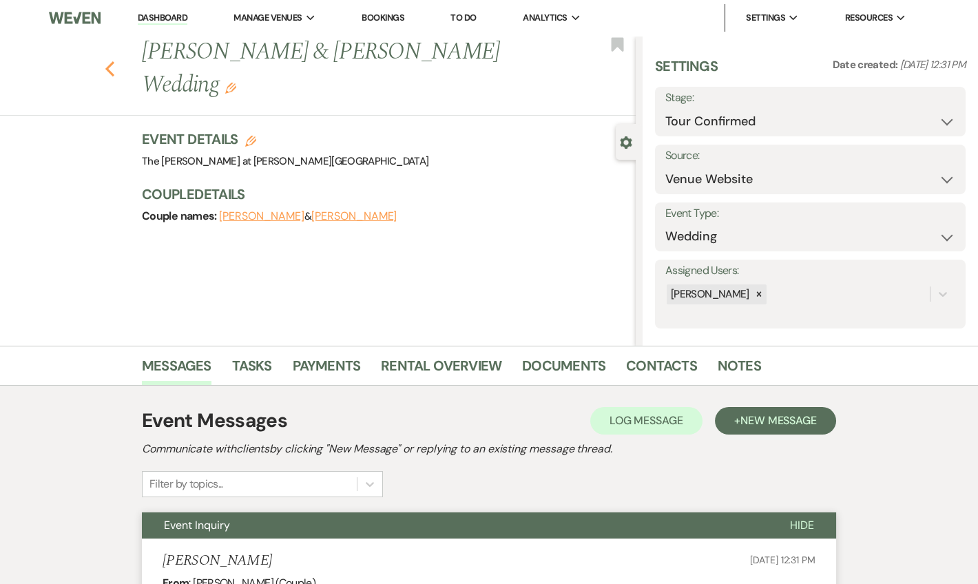
click at [111, 69] on use "button" at bounding box center [109, 68] width 9 height 15
select select "4"
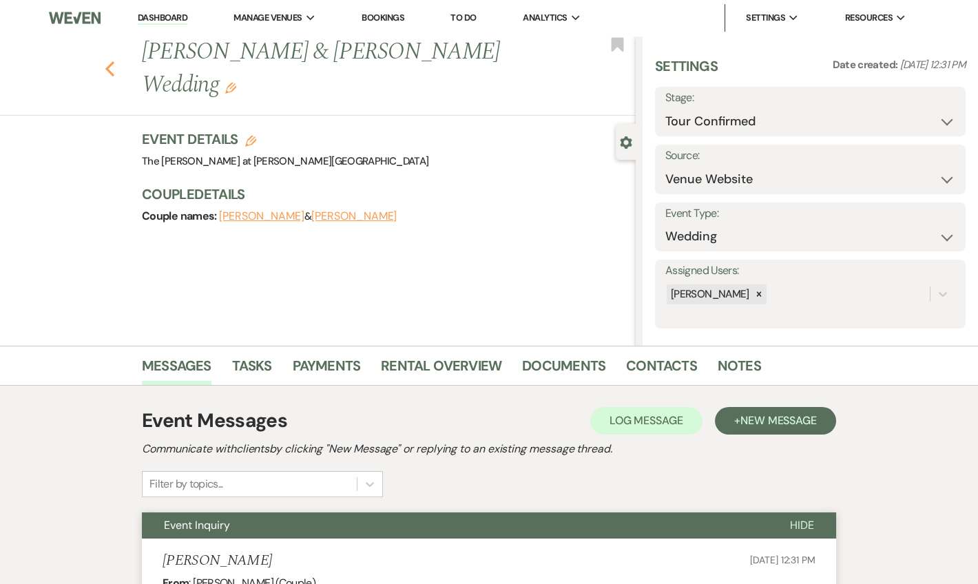
select select "4"
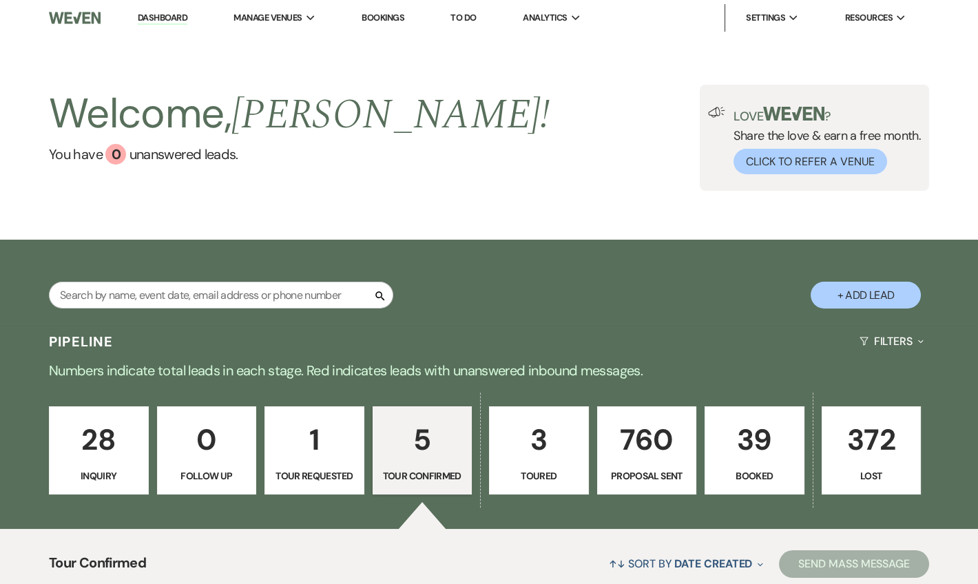
click at [345, 451] on p "1" at bounding box center [314, 440] width 82 height 46
select select "2"
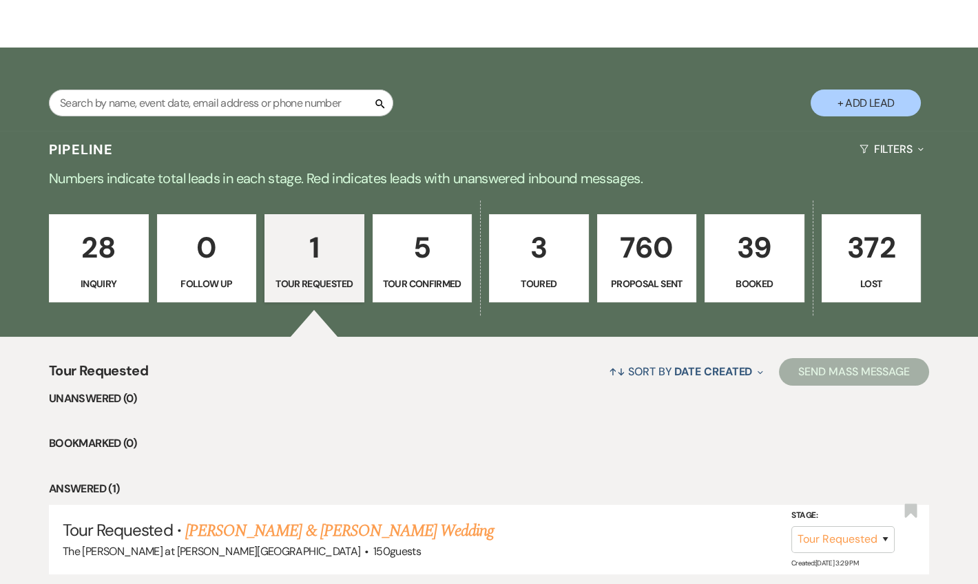
scroll to position [293, 0]
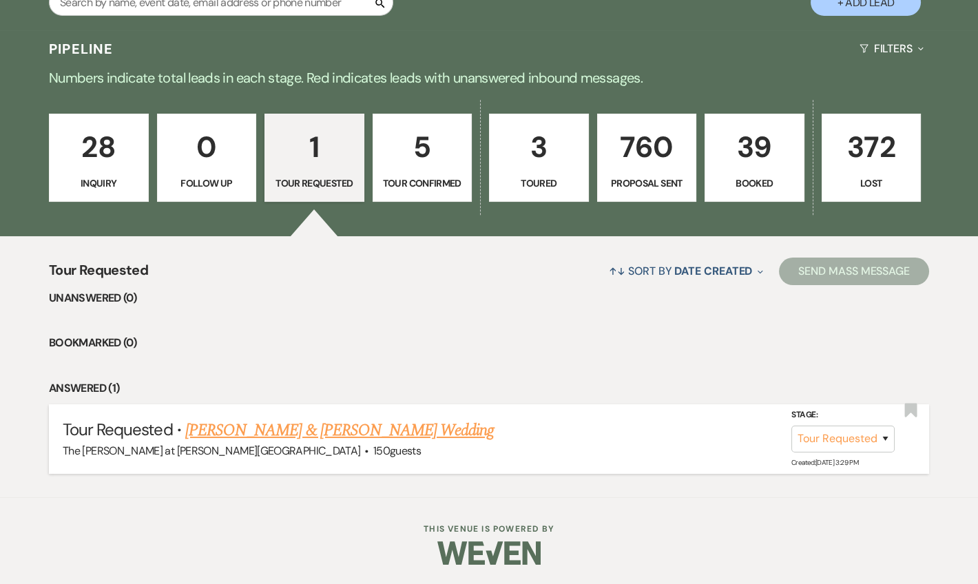
click at [330, 421] on link "[PERSON_NAME] & [PERSON_NAME] Wedding" at bounding box center [339, 430] width 308 height 25
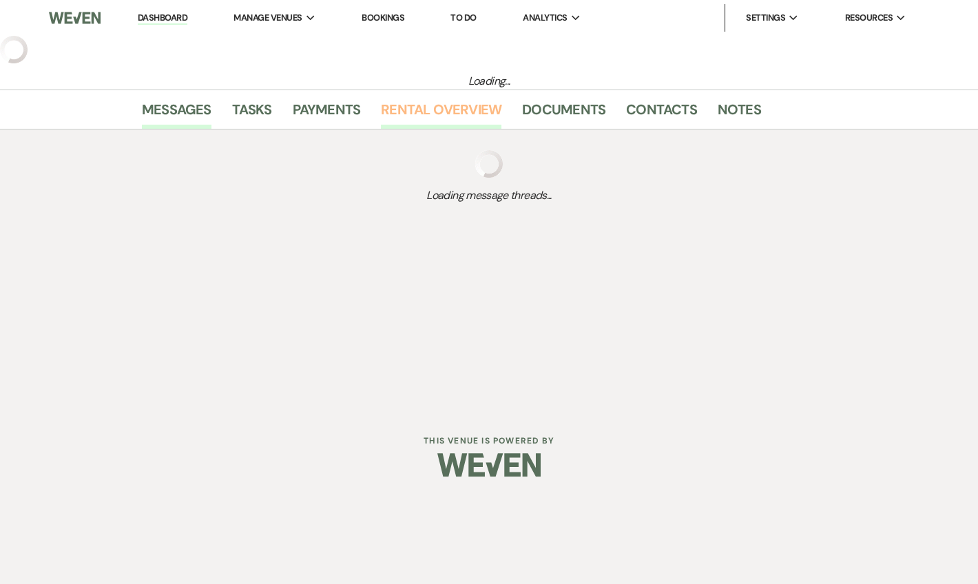
select select "2"
select select "17"
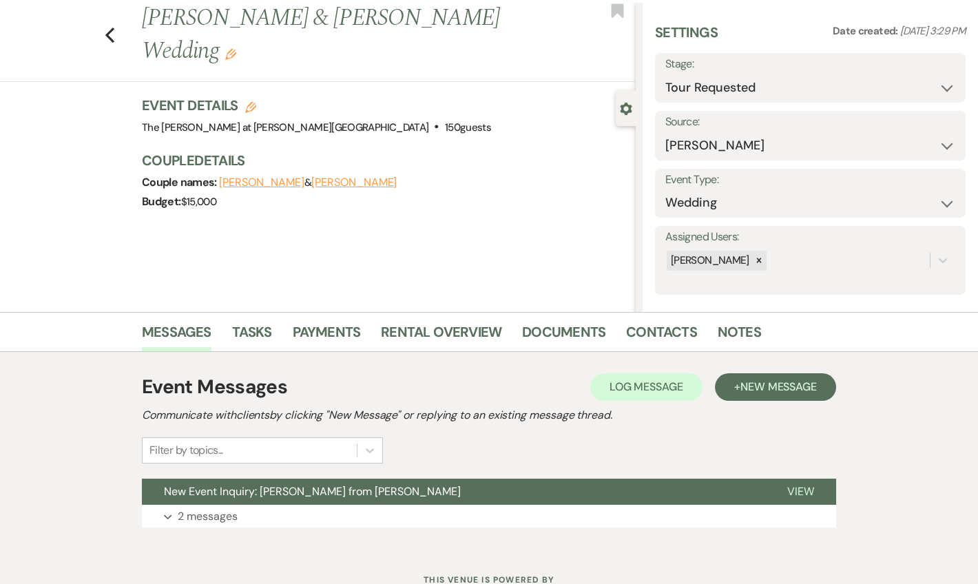
scroll to position [85, 0]
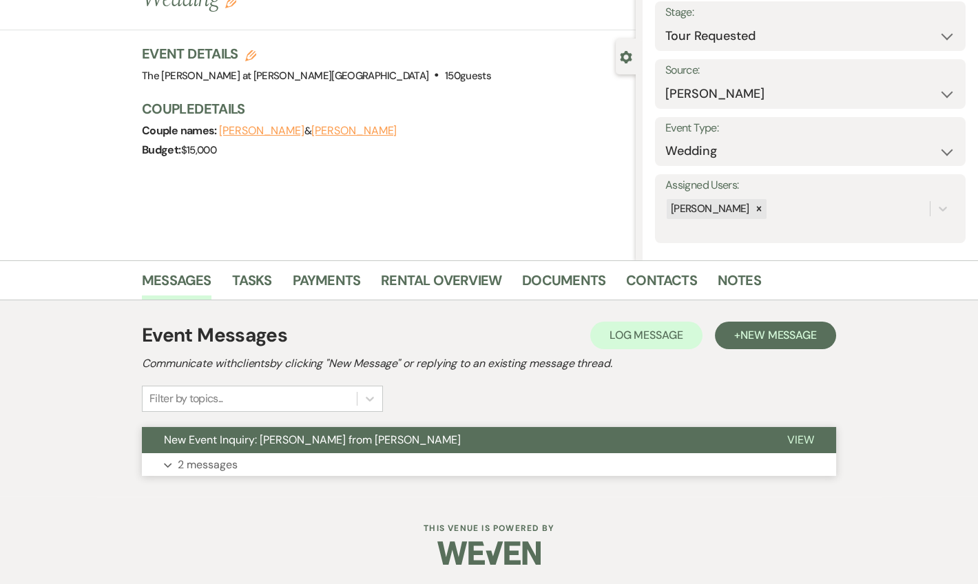
click at [221, 463] on p "2 messages" at bounding box center [208, 465] width 60 height 18
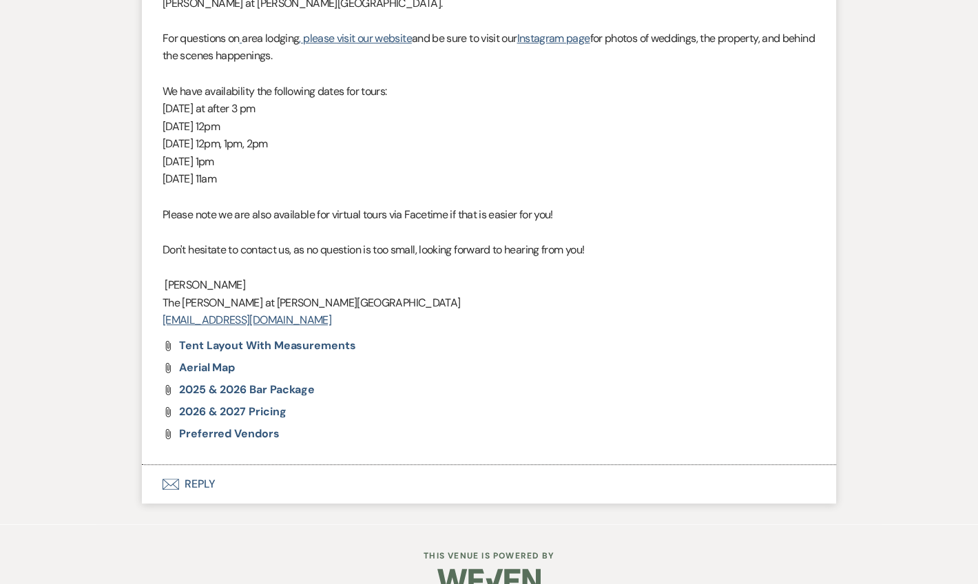
scroll to position [2362, 0]
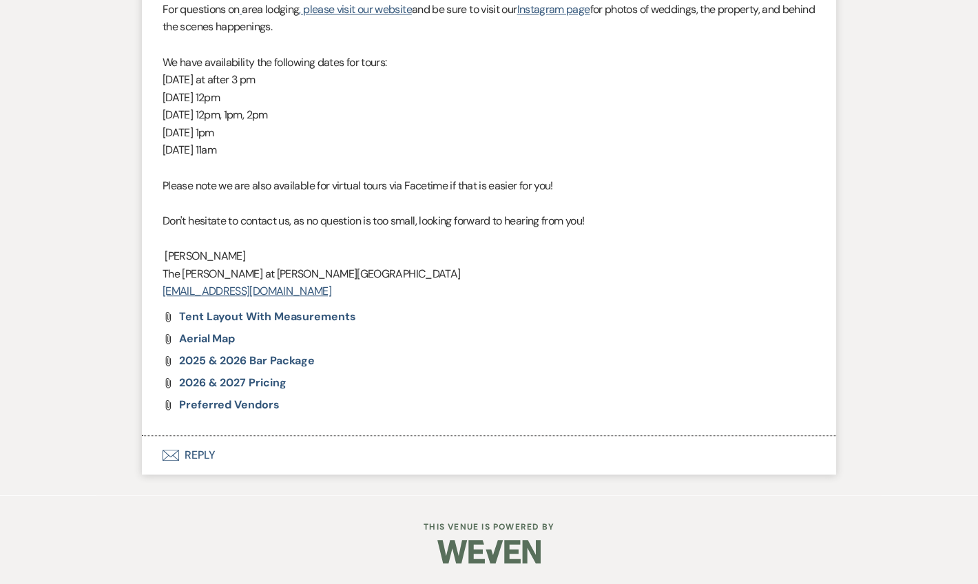
click at [201, 452] on button "Envelope Reply" at bounding box center [489, 455] width 694 height 39
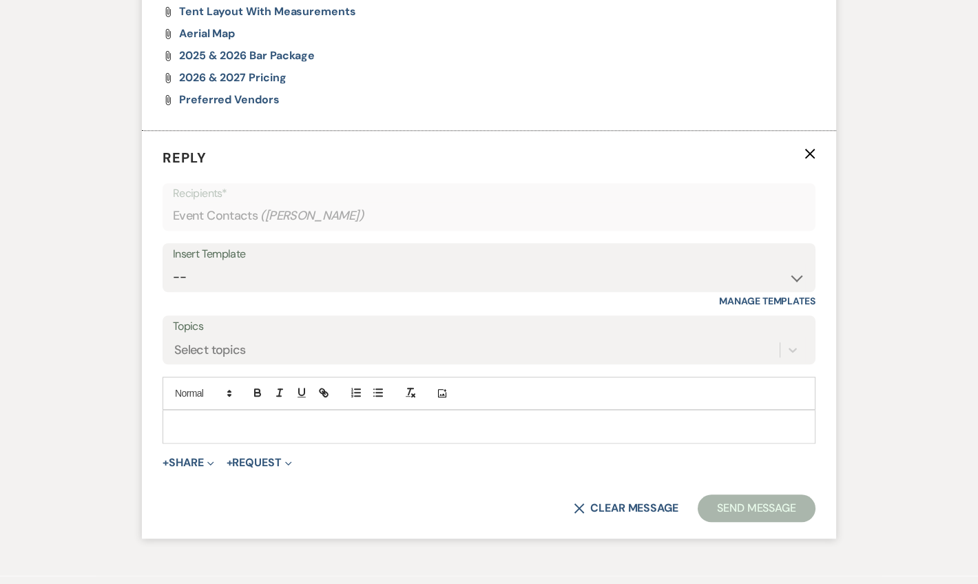
scroll to position [2710, 0]
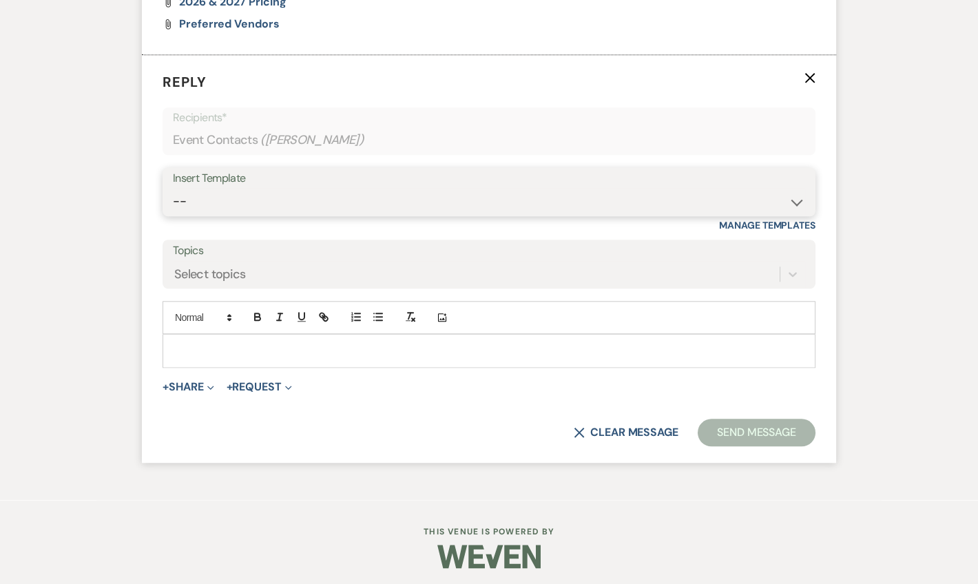
click at [232, 215] on select "-- Weven Planning Portal Introduction (Booked Events) Tour Request Response Fol…" at bounding box center [489, 201] width 632 height 27
select select "4648"
click at [173, 215] on select "-- Weven Planning Portal Introduction (Booked Events) Tour Request Response Fol…" at bounding box center [489, 201] width 632 height 27
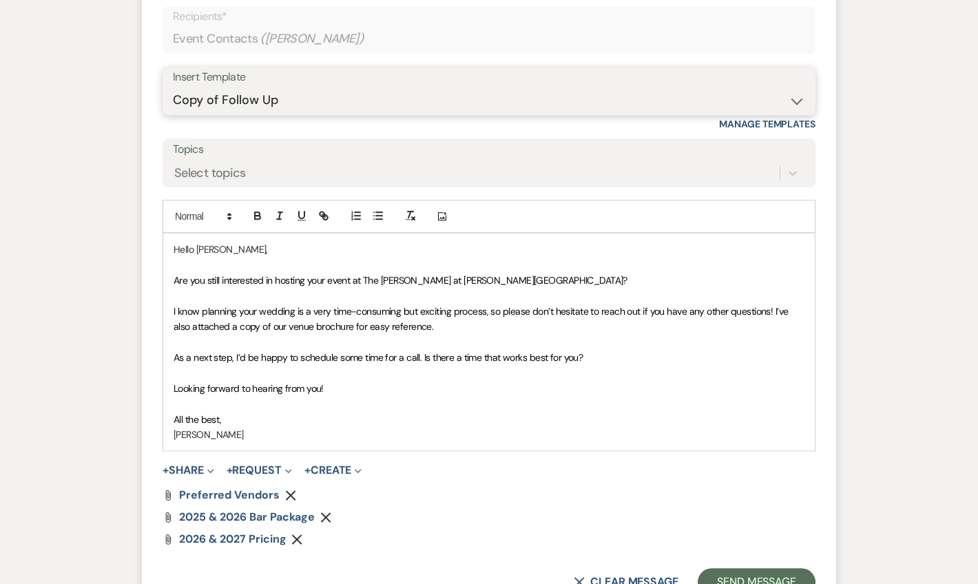
scroll to position [2877, 0]
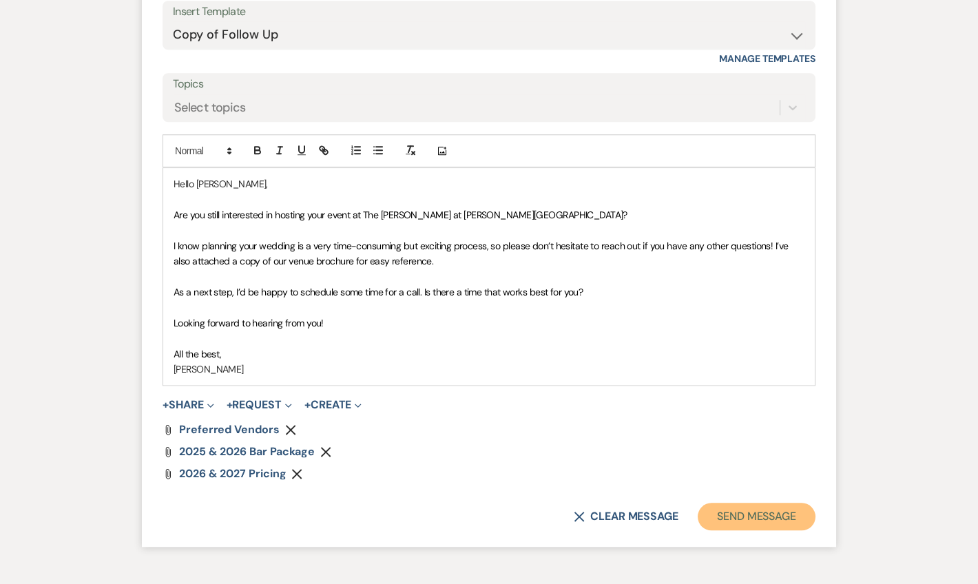
click at [738, 530] on button "Send Message" at bounding box center [757, 517] width 118 height 28
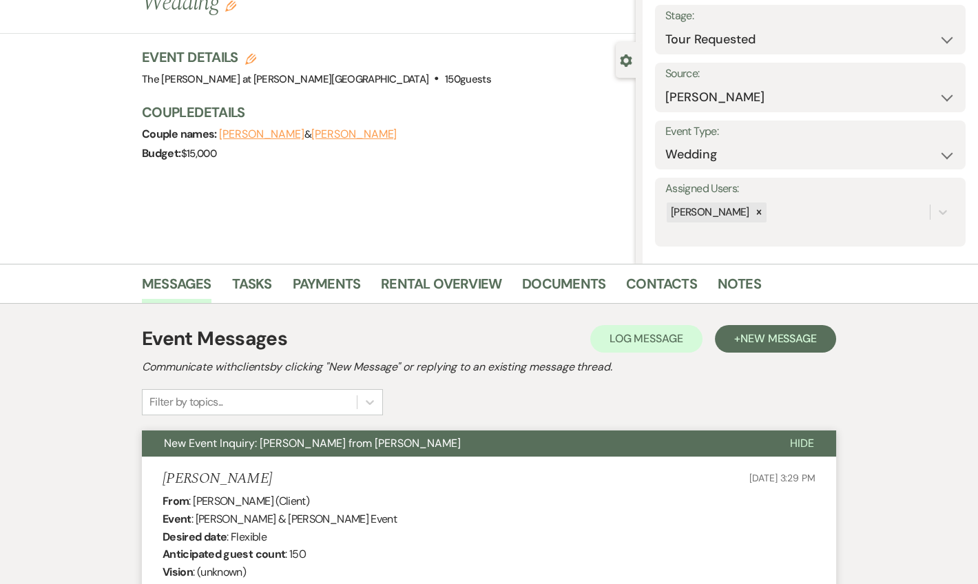
scroll to position [0, 0]
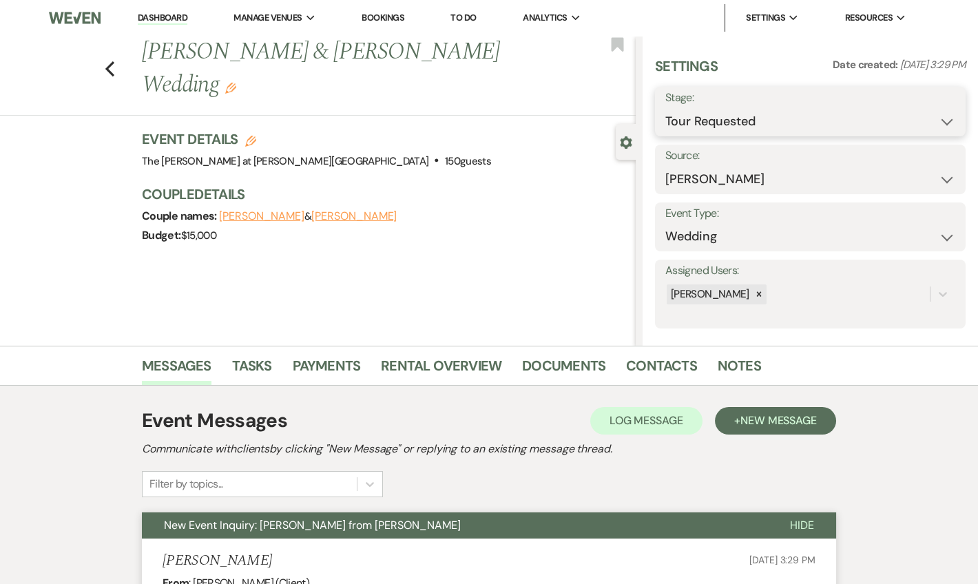
click at [724, 126] on select "Inquiry Follow Up Tour Requested Tour Confirmed Toured Proposal Sent Booked Lost" at bounding box center [810, 121] width 290 height 27
select select "6"
click at [665, 108] on select "Inquiry Follow Up Tour Requested Tour Confirmed Toured Proposal Sent Booked Lost" at bounding box center [810, 121] width 290 height 27
click at [903, 112] on button "Save" at bounding box center [932, 112] width 65 height 28
click at [171, 19] on link "Dashboard" at bounding box center [163, 18] width 50 height 13
